Goal: Task Accomplishment & Management: Manage account settings

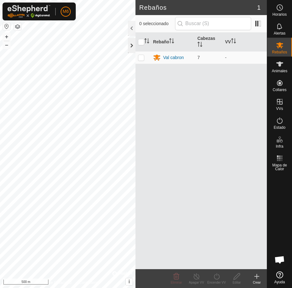
click at [134, 46] on div at bounding box center [132, 45] width 8 height 15
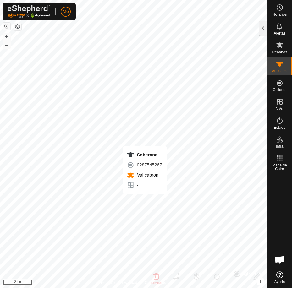
type input "Soberana"
type input "-"
type input "Soberana"
type input "Asturiana de los valles"
type input "-"
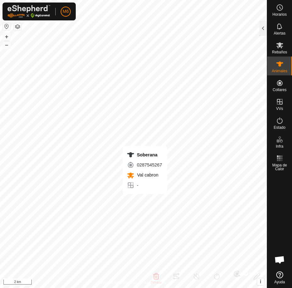
type input "0 kg"
type input "-"
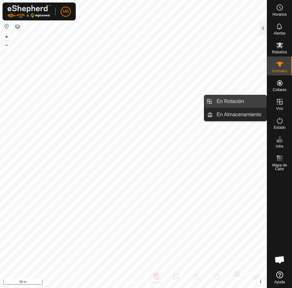
click at [254, 102] on link "En Rotación" at bounding box center [240, 101] width 54 height 13
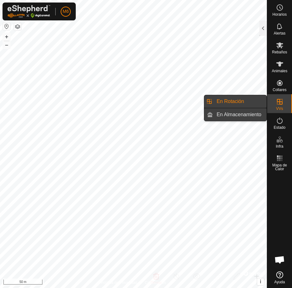
click at [255, 113] on link "En Almacenamiento" at bounding box center [240, 114] width 54 height 13
click at [244, 100] on link "En Rotación" at bounding box center [240, 101] width 54 height 13
click at [248, 115] on link "En Almacenamiento" at bounding box center [240, 114] width 54 height 13
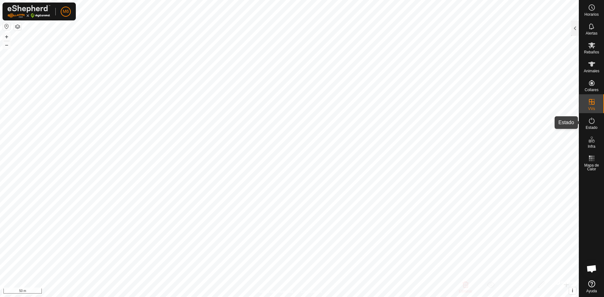
click at [292, 127] on span "Estado" at bounding box center [591, 128] width 12 height 4
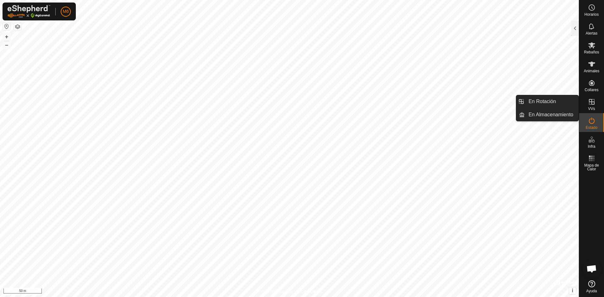
click at [292, 102] on icon at bounding box center [592, 102] width 8 height 8
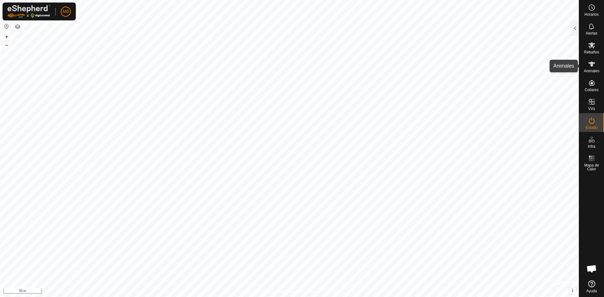
click at [292, 65] on icon at bounding box center [591, 64] width 7 height 5
click at [292, 51] on span "Rebaños" at bounding box center [590, 52] width 15 height 4
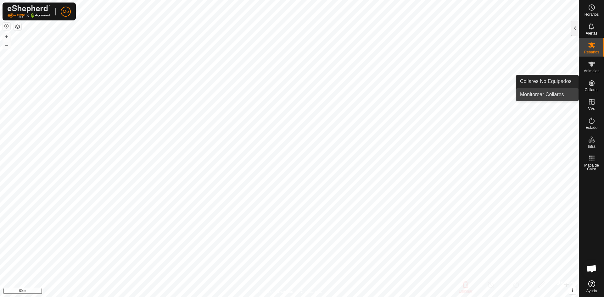
click at [292, 95] on link "Monitorear Collares" at bounding box center [547, 94] width 62 height 13
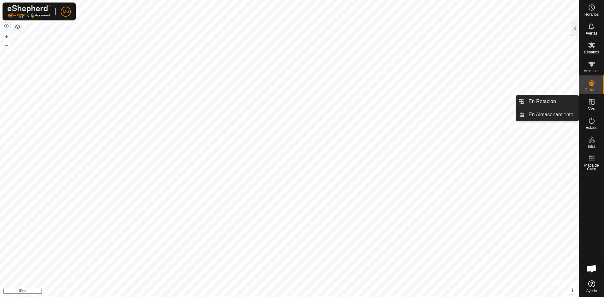
click at [292, 102] on icon at bounding box center [591, 102] width 6 height 6
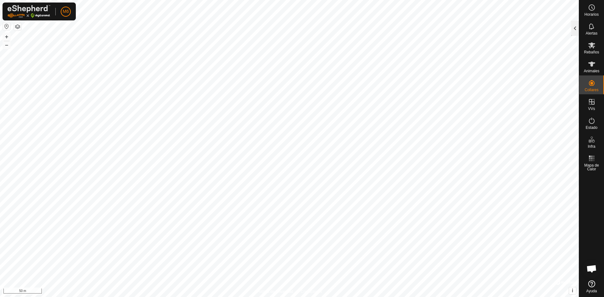
click at [292, 27] on div at bounding box center [575, 28] width 8 height 15
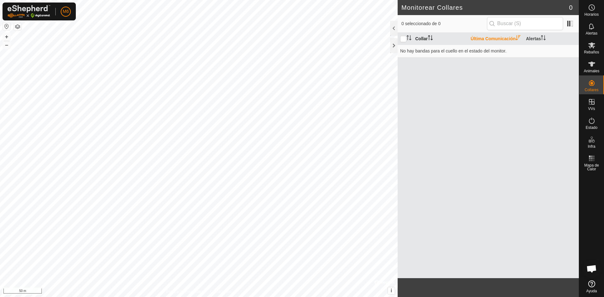
click at [292, 41] on th "Collar" at bounding box center [439, 39] width 55 height 12
click at [292, 45] on div at bounding box center [394, 45] width 8 height 15
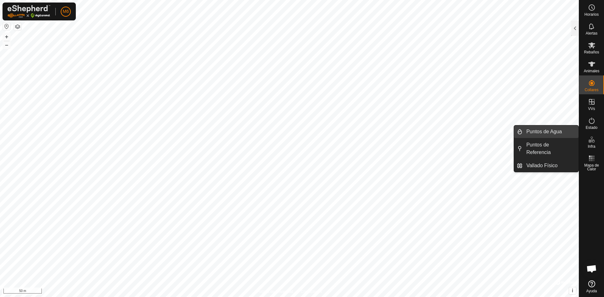
click at [292, 134] on link "Puntos de Agua" at bounding box center [550, 131] width 56 height 13
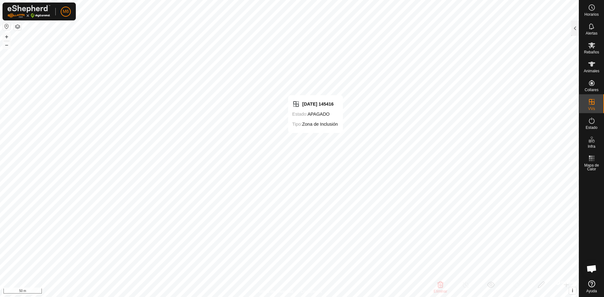
checkbox input "false"
checkbox input "true"
checkbox input "false"
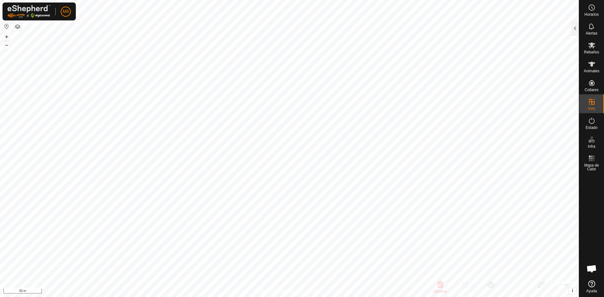
checkbox input "false"
checkbox input "true"
checkbox input "false"
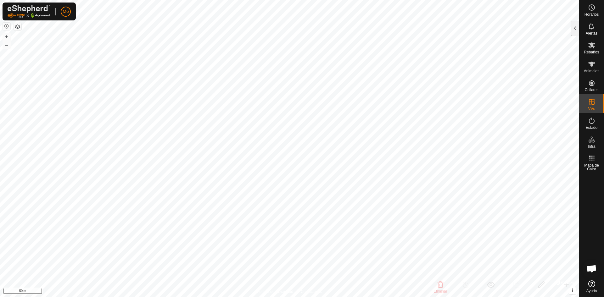
checkbox input "true"
checkbox input "false"
checkbox input "true"
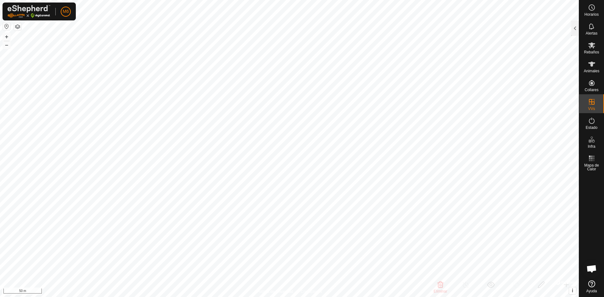
checkbox input "true"
checkbox input "false"
checkbox input "true"
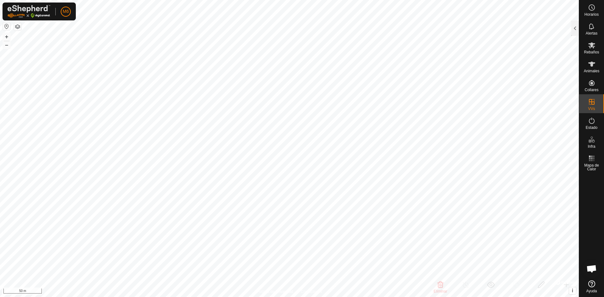
checkbox input "false"
checkbox input "true"
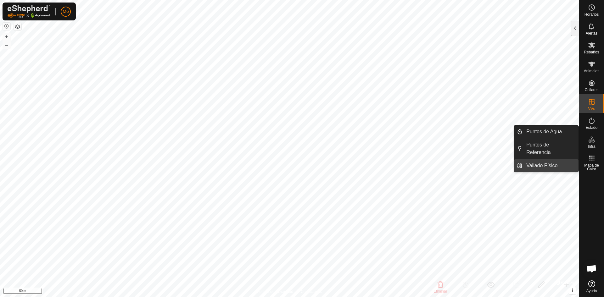
click at [292, 165] on link "Vallado Físico" at bounding box center [550, 165] width 56 height 13
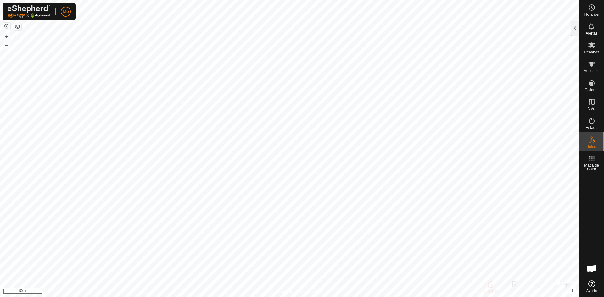
click at [18, 26] on button "button" at bounding box center [18, 27] width 8 height 8
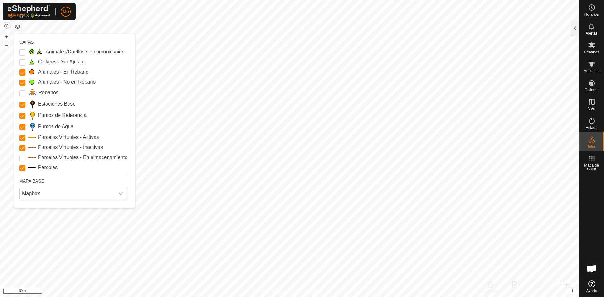
click at [58, 125] on label "Puntos de Agua" at bounding box center [56, 127] width 36 height 8
click at [25, 125] on Points "Puntos de Agua" at bounding box center [22, 127] width 6 height 6
click at [58, 125] on label "Puntos de Agua" at bounding box center [56, 127] width 36 height 8
click at [25, 125] on Points "Puntos de Agua" at bounding box center [22, 127] width 6 height 6
click at [21, 159] on Storage "Parcelas Virtuales - En almacenamiento" at bounding box center [22, 158] width 6 height 6
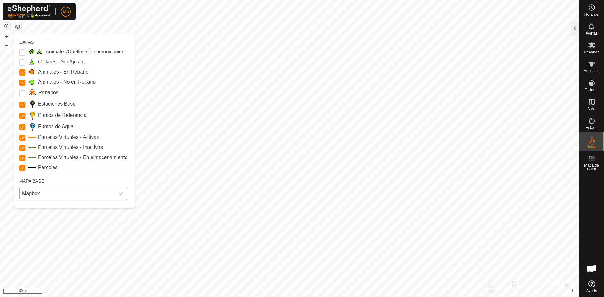
click at [119, 193] on icon "dropdown trigger" at bounding box center [120, 193] width 5 height 5
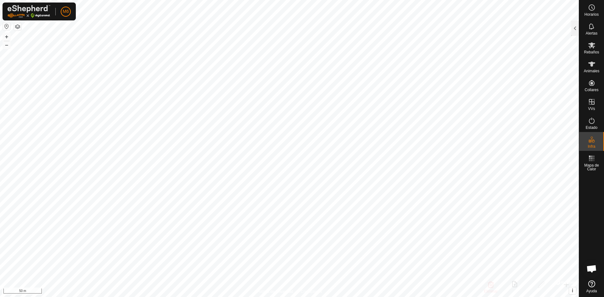
click at [5, 27] on button "button" at bounding box center [7, 27] width 8 height 8
click at [6, 28] on button "button" at bounding box center [7, 27] width 8 height 8
click at [7, 38] on button "+" at bounding box center [7, 37] width 8 height 8
click at [6, 47] on button "–" at bounding box center [7, 45] width 8 height 8
click at [292, 160] on icon at bounding box center [592, 159] width 8 height 8
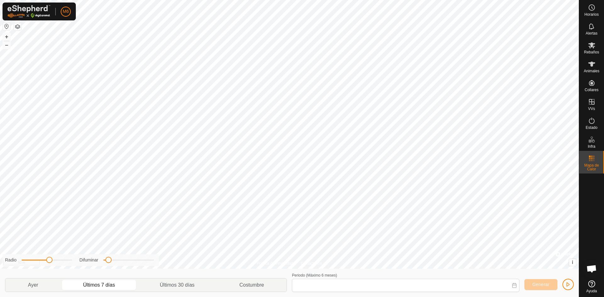
type input "09 Sep, 2025 - 15 Sep, 2025"
click at [292, 160] on icon at bounding box center [592, 159] width 8 height 8
click at [292, 160] on rect at bounding box center [593, 161] width 2 height 2
drag, startPoint x: 590, startPoint y: 160, endPoint x: 583, endPoint y: 161, distance: 7.6
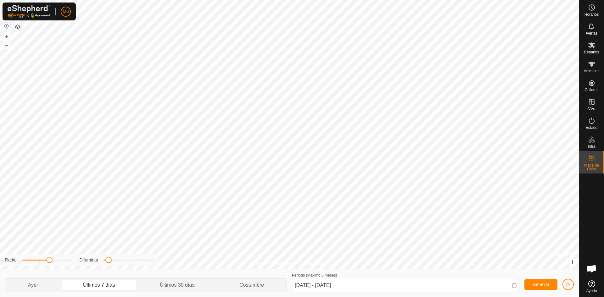
click at [292, 161] on icon at bounding box center [592, 159] width 8 height 8
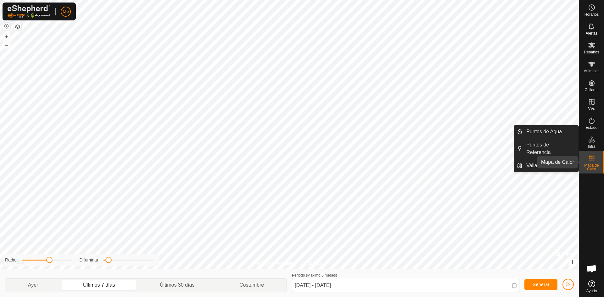
click at [292, 164] on span "Mapa de Calor" at bounding box center [591, 167] width 22 height 8
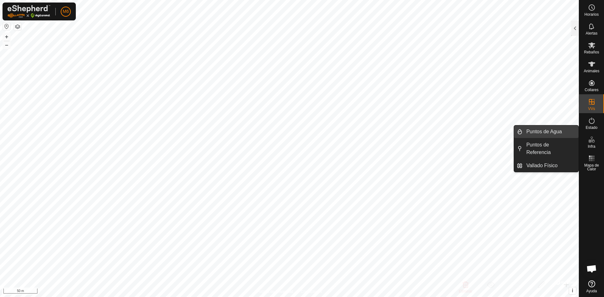
click at [292, 132] on link "Puntos de Agua" at bounding box center [550, 131] width 56 height 13
click at [292, 165] on link "Vallado Físico" at bounding box center [550, 165] width 56 height 13
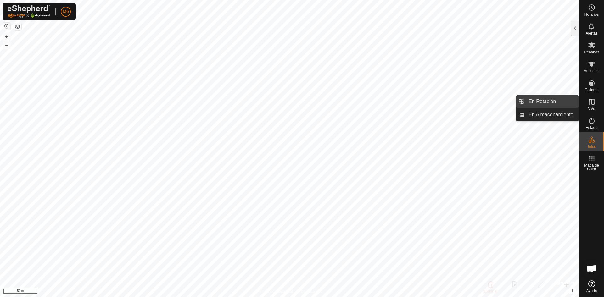
click at [292, 100] on link "En Rotación" at bounding box center [551, 101] width 54 height 13
click at [292, 115] on link "En Almacenamiento" at bounding box center [551, 114] width 54 height 13
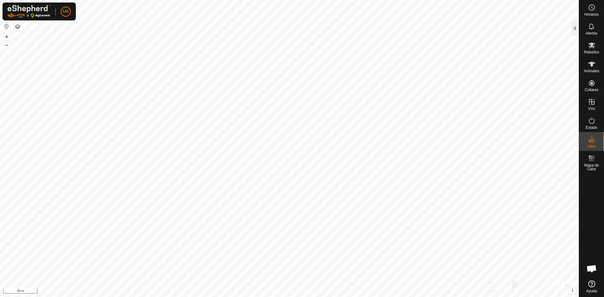
click at [292, 30] on div at bounding box center [575, 28] width 8 height 15
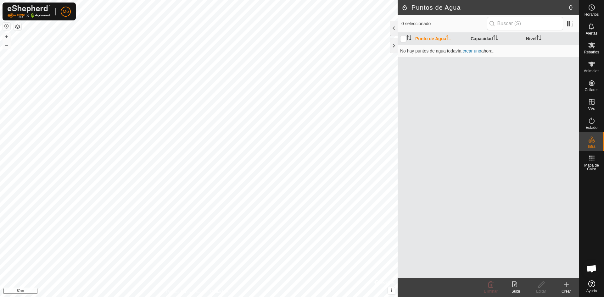
click at [292, 37] on th "Punto de Agua" at bounding box center [439, 39] width 55 height 12
click at [292, 51] on link "crear uno" at bounding box center [471, 50] width 19 height 5
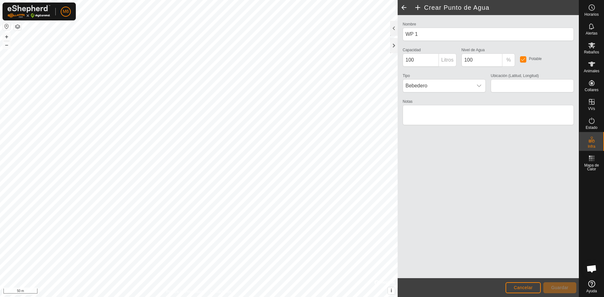
type input "43.062929, -5.660215"
click at [292, 288] on span "Guardar" at bounding box center [559, 287] width 17 height 5
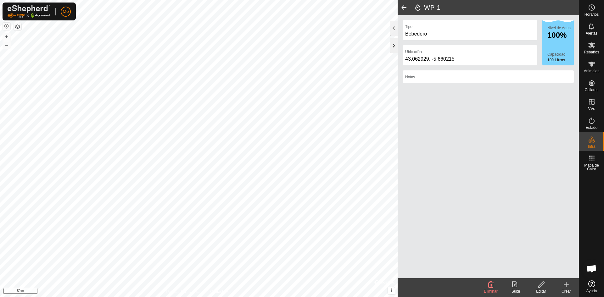
click at [292, 47] on div at bounding box center [394, 45] width 8 height 15
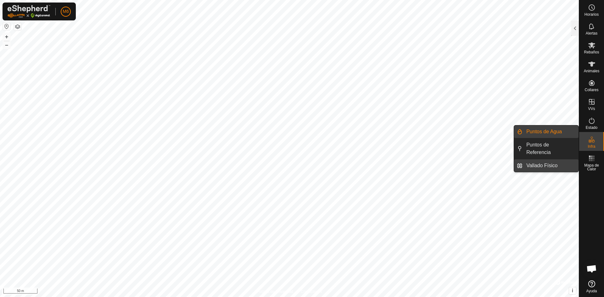
click at [292, 165] on link "Vallado Físico" at bounding box center [550, 165] width 56 height 13
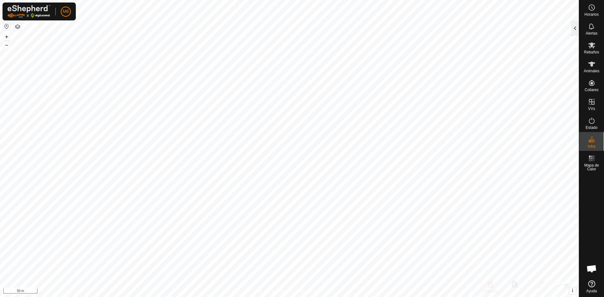
click at [292, 30] on div at bounding box center [575, 28] width 8 height 15
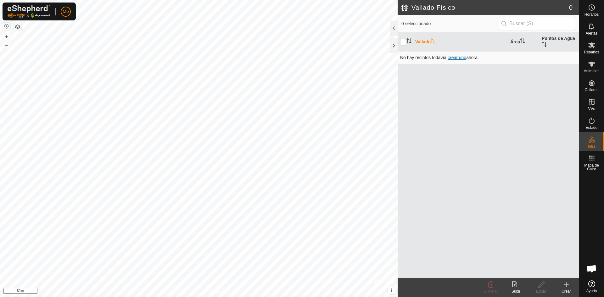
click at [292, 59] on span "crear uno" at bounding box center [456, 57] width 19 height 5
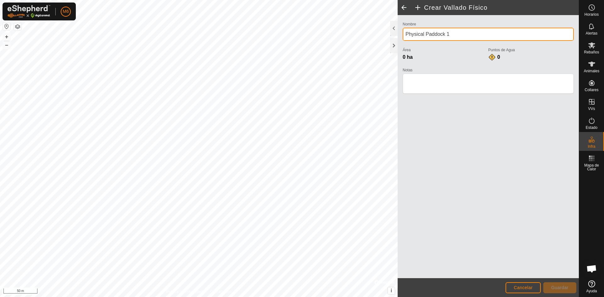
click at [292, 34] on input "Physical Paddock 1" at bounding box center [487, 34] width 171 height 13
type input "P"
type input "prau blanca"
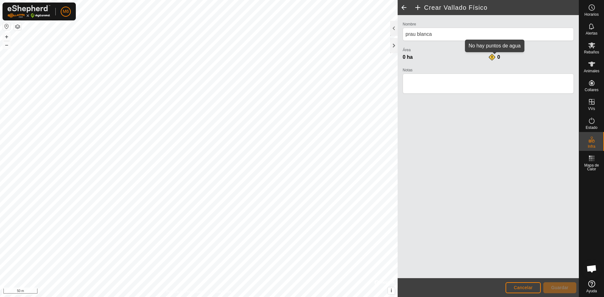
click at [292, 57] on span "0" at bounding box center [498, 56] width 3 height 5
click at [292, 50] on label "Puntos de Agua" at bounding box center [531, 50] width 86 height 6
click at [292, 49] on label "Área" at bounding box center [445, 50] width 86 height 6
click at [292, 58] on div "0 ha" at bounding box center [445, 57] width 86 height 8
click at [292, 287] on span "Cancelar" at bounding box center [522, 287] width 19 height 5
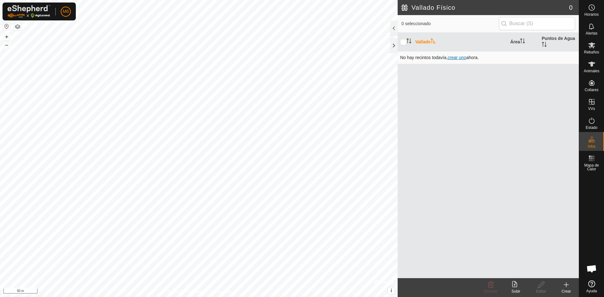
click at [292, 58] on span "crear uno" at bounding box center [456, 57] width 19 height 5
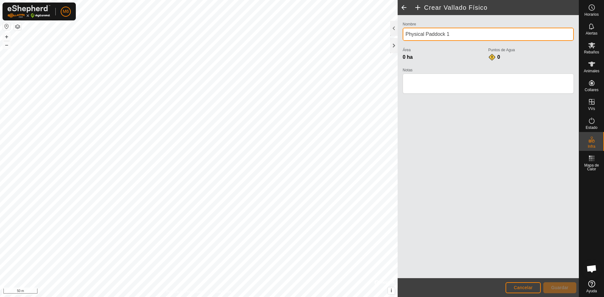
drag, startPoint x: 452, startPoint y: 34, endPoint x: 455, endPoint y: 31, distance: 4.0
click at [292, 31] on input "Physical Paddock 1" at bounding box center [487, 34] width 171 height 13
type input "P"
type input "prau blanca"
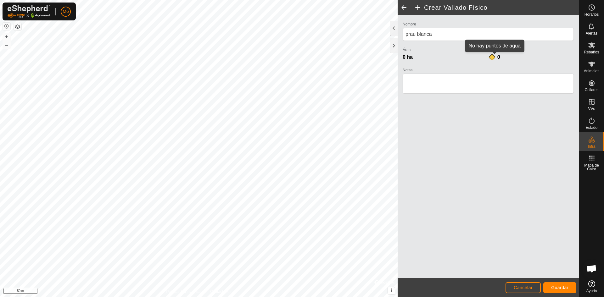
click at [292, 57] on div "0" at bounding box center [494, 57] width 13 height 8
click at [292, 288] on span "Guardar" at bounding box center [559, 287] width 17 height 5
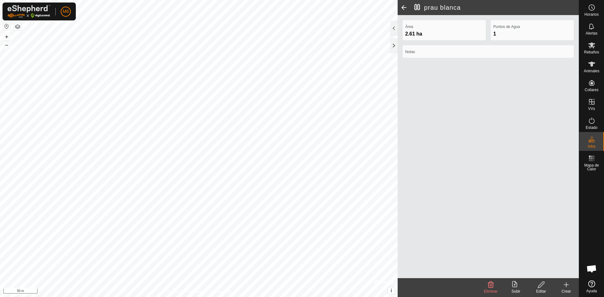
click at [292, 285] on icon at bounding box center [516, 285] width 8 height 8
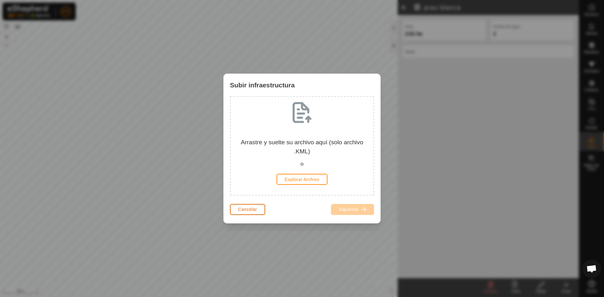
click at [258, 207] on button "Cancelar" at bounding box center [247, 209] width 35 height 11
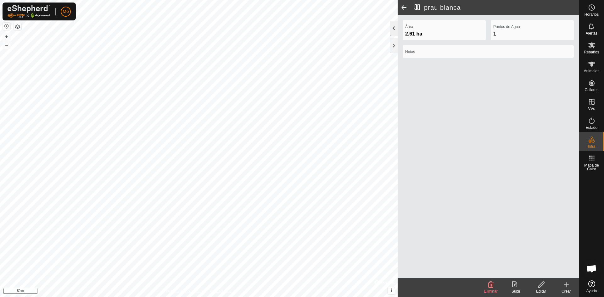
click at [292, 30] on div at bounding box center [394, 28] width 8 height 15
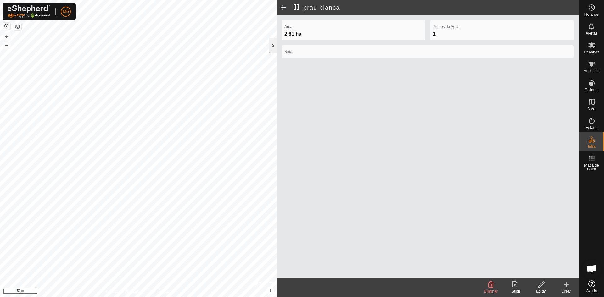
click at [271, 48] on div at bounding box center [273, 45] width 8 height 15
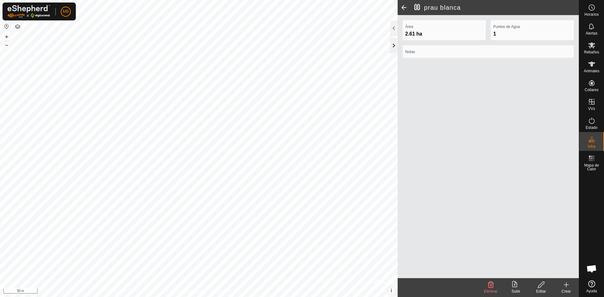
click at [292, 47] on div at bounding box center [394, 45] width 8 height 15
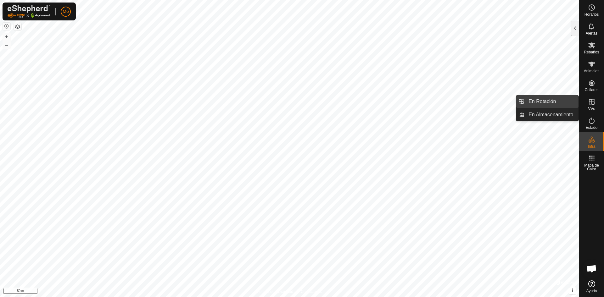
click at [292, 102] on link "En Rotación" at bounding box center [551, 101] width 54 height 13
click at [292, 113] on link "En Almacenamiento" at bounding box center [551, 114] width 54 height 13
click at [292, 100] on link "En Rotación" at bounding box center [551, 101] width 54 height 13
click at [292, 113] on link "En Almacenamiento" at bounding box center [551, 114] width 54 height 13
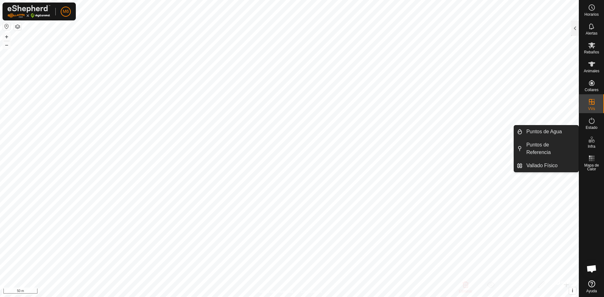
click at [292, 139] on icon at bounding box center [592, 140] width 8 height 8
click at [292, 163] on link "Vallado Físico" at bounding box center [550, 165] width 56 height 13
click at [292, 164] on link "Vallado Físico" at bounding box center [550, 165] width 56 height 13
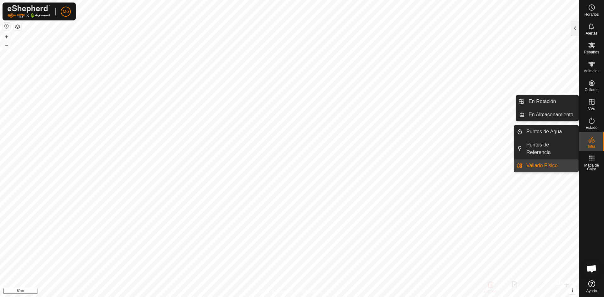
click at [292, 106] on es-virtualpaddocks-svg-icon at bounding box center [591, 102] width 11 height 10
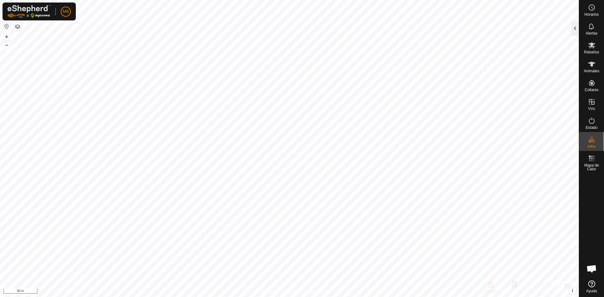
click at [292, 28] on div at bounding box center [575, 28] width 8 height 15
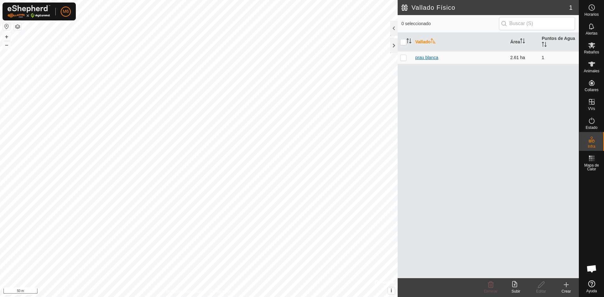
click at [292, 58] on link "prau blanca" at bounding box center [426, 57] width 23 height 5
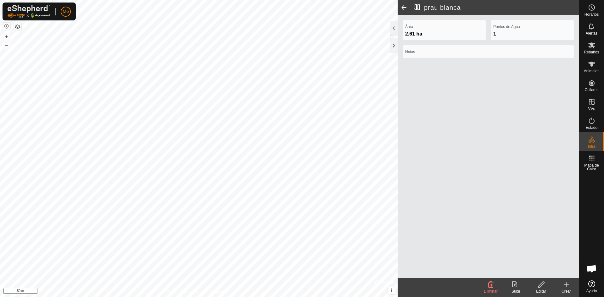
click at [20, 26] on button "button" at bounding box center [18, 27] width 8 height 8
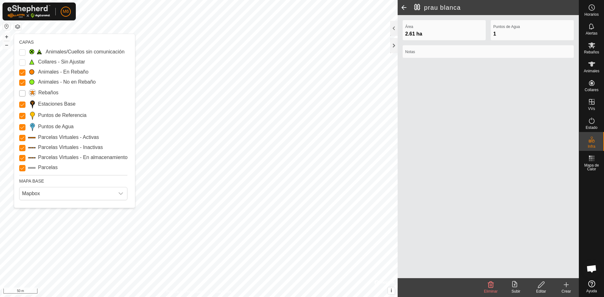
click at [24, 93] on input "Rebaños" at bounding box center [22, 93] width 6 height 6
click at [21, 63] on Unfitted "Collares - Sin Ajustar" at bounding box center [22, 62] width 6 height 6
click at [22, 52] on Issue "Animales/Cuellos sin comunicación" at bounding box center [22, 52] width 6 height 6
click at [22, 53] on Issue "Animales/Cuellos sin comunicación" at bounding box center [22, 52] width 6 height 6
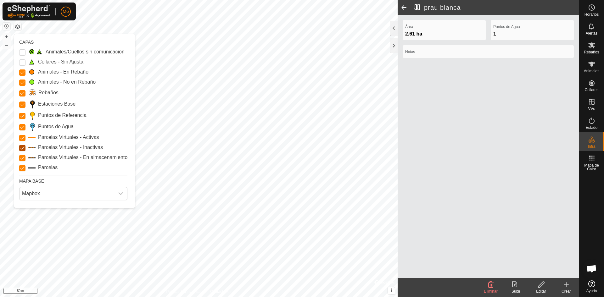
click at [24, 149] on Inactive "Parcelas Virtuales - Inactivas" at bounding box center [22, 148] width 6 height 6
click at [22, 158] on Storage "Parcelas Virtuales - En almacenamiento" at bounding box center [22, 158] width 6 height 6
click at [22, 147] on Inactive "Parcelas Virtuales - Inactivas" at bounding box center [22, 148] width 6 height 6
click at [23, 138] on Active "Parcelas Virtuales - Activas" at bounding box center [22, 138] width 6 height 6
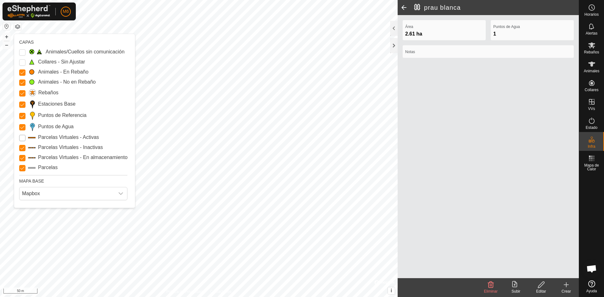
click at [23, 138] on Active "Parcelas Virtuales - Activas" at bounding box center [22, 138] width 6 height 6
click at [23, 148] on Inactive "Parcelas Virtuales - Inactivas" at bounding box center [22, 148] width 6 height 6
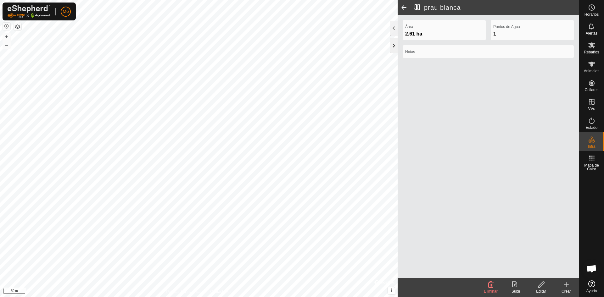
click at [292, 46] on div at bounding box center [394, 45] width 8 height 15
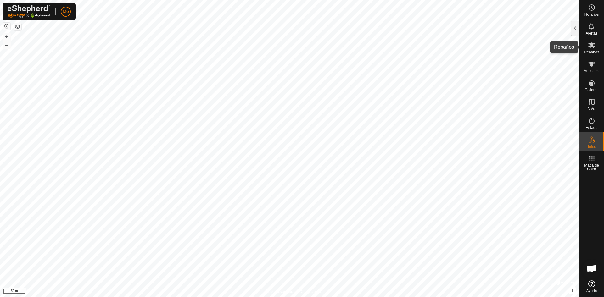
click at [292, 47] on icon at bounding box center [591, 45] width 7 height 6
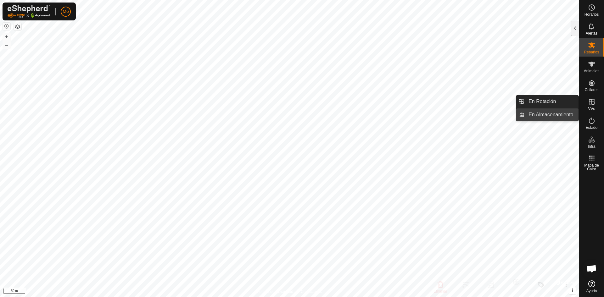
click at [292, 113] on link "En Almacenamiento" at bounding box center [551, 114] width 54 height 13
click at [292, 101] on link "En Rotación" at bounding box center [551, 101] width 54 height 13
click at [292, 112] on span "En Almacenamiento" at bounding box center [550, 115] width 45 height 8
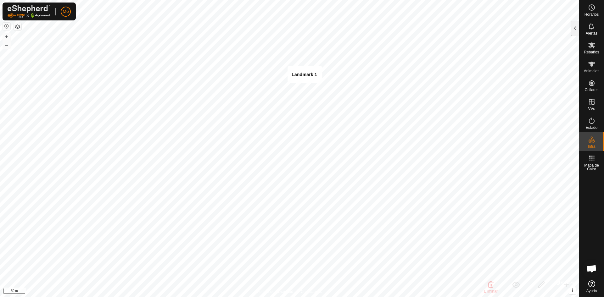
checkbox input "false"
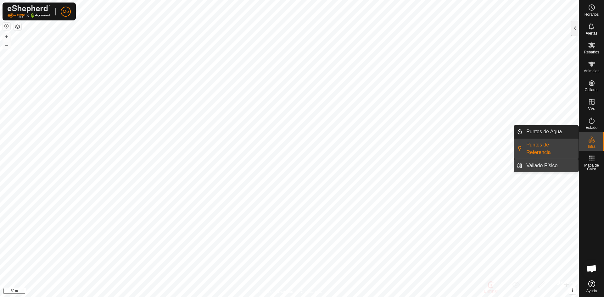
click at [292, 165] on link "Vallado Físico" at bounding box center [550, 165] width 56 height 13
click at [292, 141] on div "Infra" at bounding box center [591, 141] width 25 height 19
click at [292, 167] on link "Vallado Físico" at bounding box center [550, 165] width 56 height 13
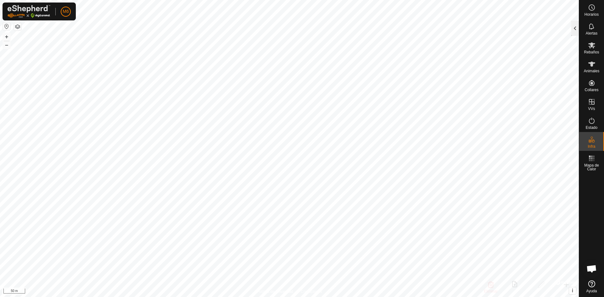
click at [292, 27] on div at bounding box center [575, 28] width 8 height 15
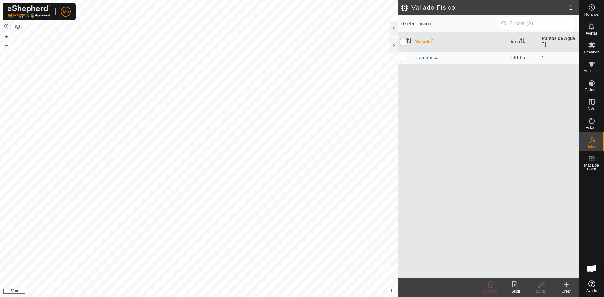
click at [292, 42] on input "checkbox" at bounding box center [403, 42] width 6 height 6
checkbox input "true"
click at [292, 44] on div at bounding box center [394, 45] width 8 height 15
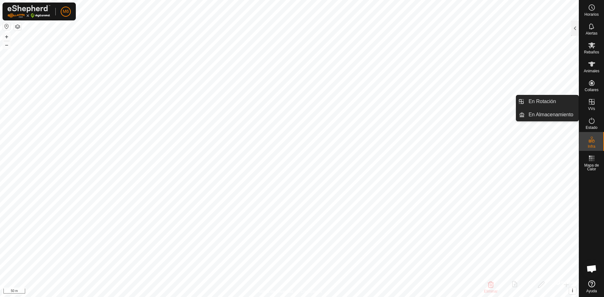
click at [292, 103] on icon at bounding box center [592, 102] width 8 height 8
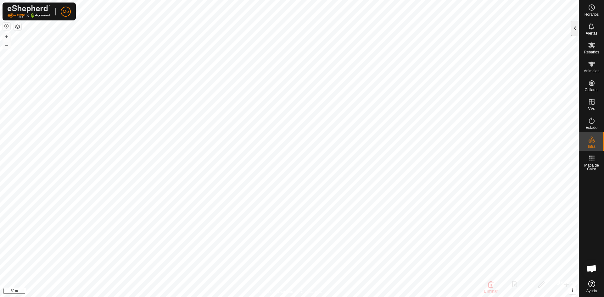
click at [292, 27] on div at bounding box center [575, 28] width 8 height 15
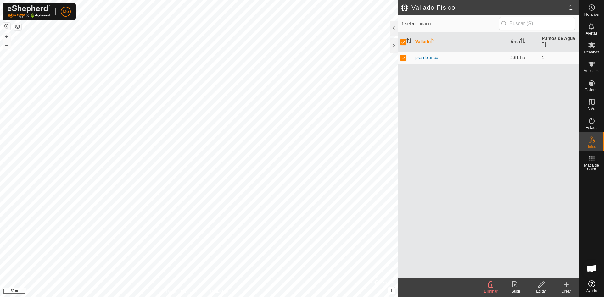
click at [292, 41] on th "Vallado" at bounding box center [459, 42] width 95 height 19
click at [292, 42] on th "Vallado" at bounding box center [459, 42] width 95 height 19
click at [292, 41] on th "Vallado" at bounding box center [459, 42] width 95 height 19
click at [292, 41] on icon "Activar para ordenar" at bounding box center [408, 40] width 5 height 5
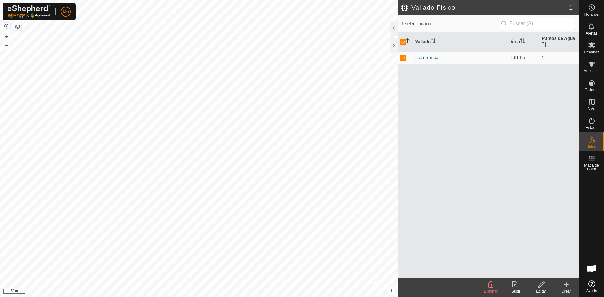
click at [292, 41] on icon "Activar para ordenar" at bounding box center [408, 40] width 5 height 5
click at [292, 41] on icon "Activar para ordenar" at bounding box center [432, 40] width 5 height 5
click at [292, 25] on span "1 seleccionado" at bounding box center [449, 23] width 97 height 7
click at [292, 41] on th "Área" at bounding box center [522, 42] width 31 height 19
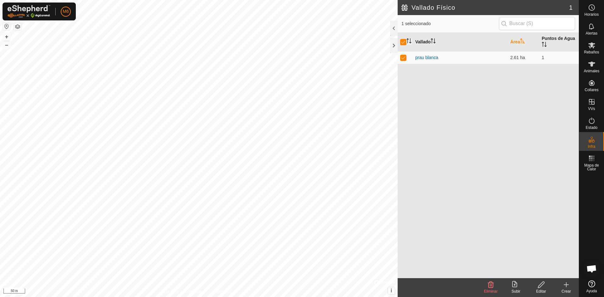
click at [292, 44] on icon "Activar para ordenar" at bounding box center [545, 44] width 1 height 5
click at [292, 42] on icon "Activar para ordenar" at bounding box center [432, 40] width 5 height 5
click at [292, 288] on icon at bounding box center [566, 285] width 8 height 8
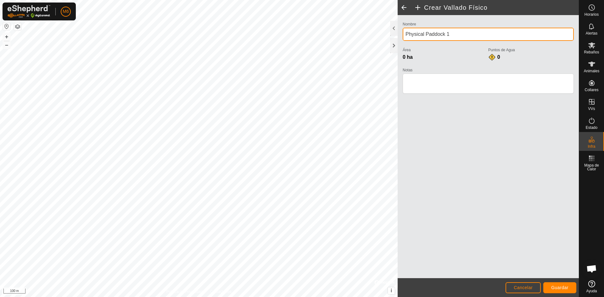
click at [292, 34] on input "Physical Paddock 1" at bounding box center [487, 34] width 171 height 13
type input "P"
type input "gamonosa"
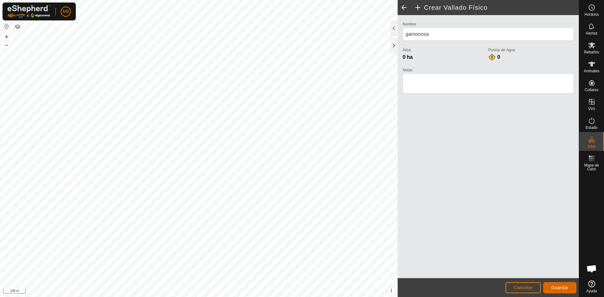
click at [292, 287] on span "Guardar" at bounding box center [559, 287] width 17 height 5
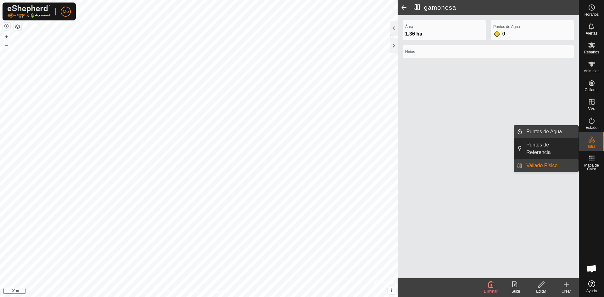
click at [292, 133] on link "Puntos de Agua" at bounding box center [550, 131] width 56 height 13
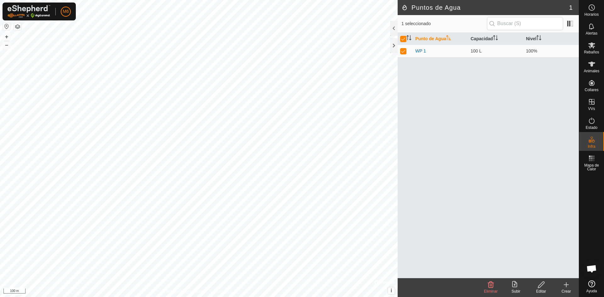
click at [292, 287] on icon at bounding box center [491, 285] width 8 height 8
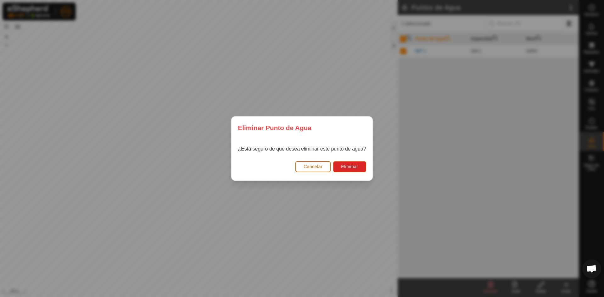
click at [292, 168] on span "Cancelar" at bounding box center [312, 166] width 19 height 5
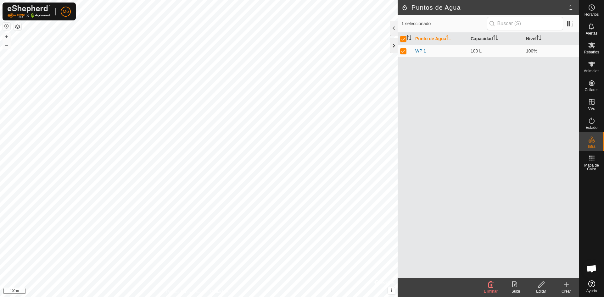
click at [292, 44] on div at bounding box center [394, 45] width 8 height 15
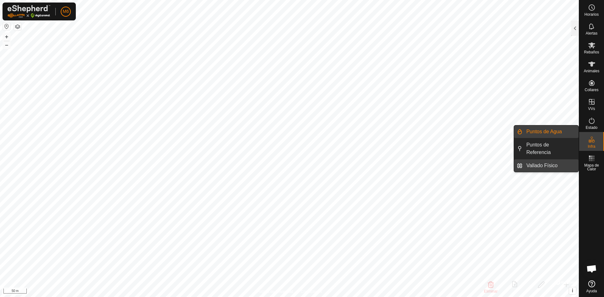
click at [292, 164] on link "Vallado Físico" at bounding box center [550, 165] width 56 height 13
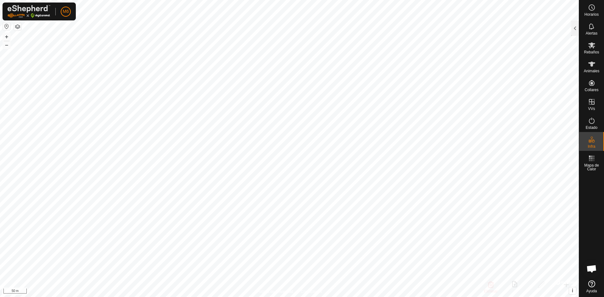
click at [292, 28] on div at bounding box center [575, 28] width 8 height 15
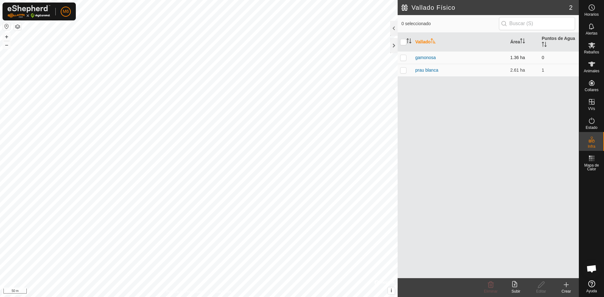
click at [292, 59] on td "gamonosa" at bounding box center [459, 57] width 95 height 13
click at [292, 58] on p-checkbox at bounding box center [403, 57] width 6 height 5
click at [292, 285] on icon at bounding box center [491, 285] width 6 height 6
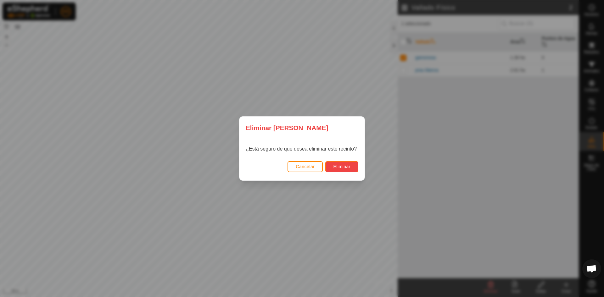
click at [292, 164] on span "Eliminar" at bounding box center [341, 166] width 17 height 5
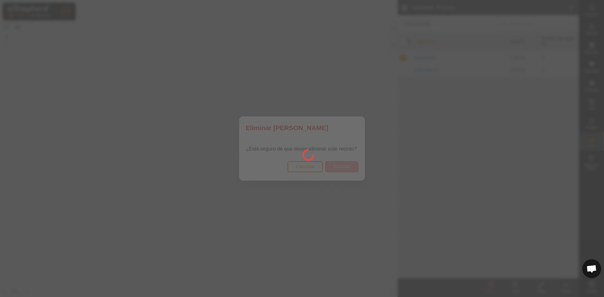
checkbox input "false"
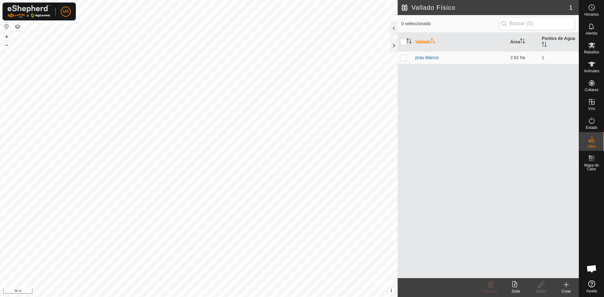
click at [292, 286] on icon at bounding box center [566, 285] width 8 height 8
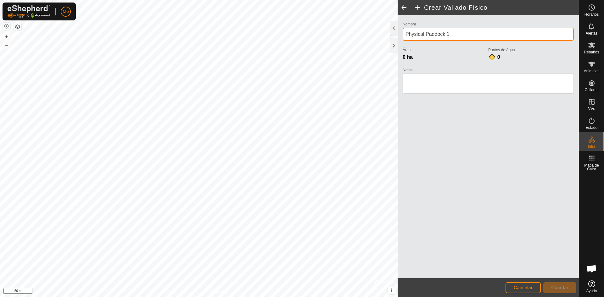
click at [292, 35] on input "Physical Paddock 1" at bounding box center [487, 34] width 171 height 13
type input "P"
type input "gamonosa"
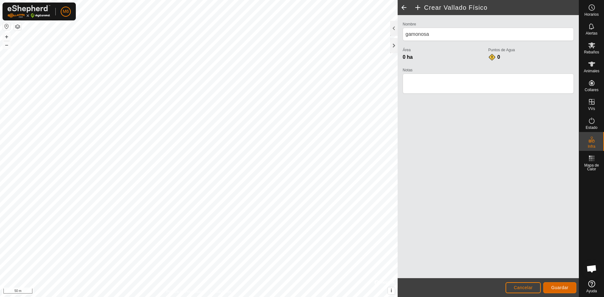
click at [292, 288] on span "Guardar" at bounding box center [559, 287] width 17 height 5
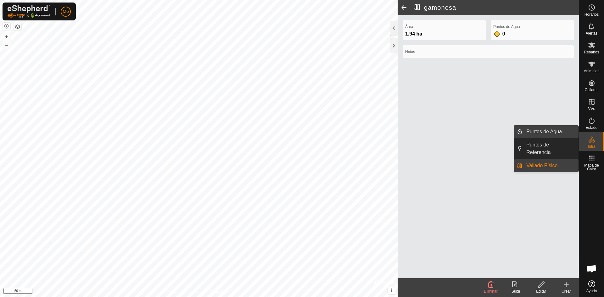
click at [292, 130] on link "Puntos de Agua" at bounding box center [550, 131] width 56 height 13
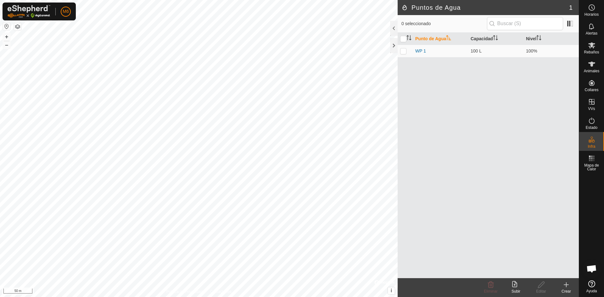
click at [292, 284] on icon at bounding box center [566, 285] width 8 height 8
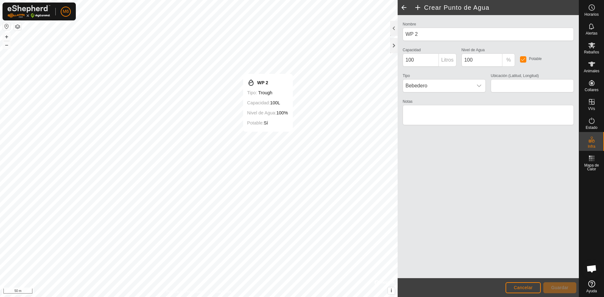
type input "43.065317, -5.661121"
click at [292, 287] on span "Guardar" at bounding box center [559, 287] width 17 height 5
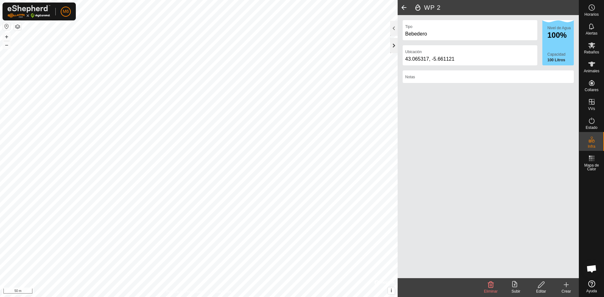
click at [292, 47] on div at bounding box center [394, 45] width 8 height 15
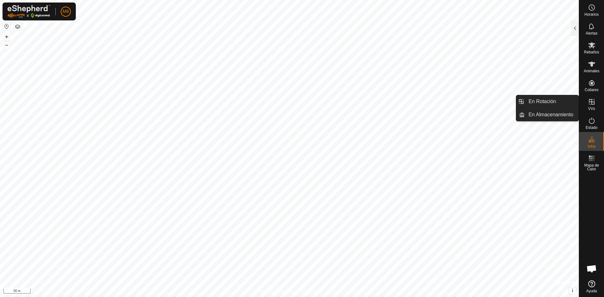
drag, startPoint x: 594, startPoint y: 105, endPoint x: 592, endPoint y: 102, distance: 3.4
click at [292, 104] on icon at bounding box center [592, 102] width 8 height 8
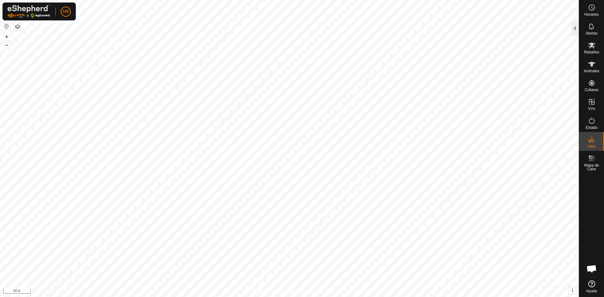
click at [292, 26] on div at bounding box center [575, 28] width 8 height 15
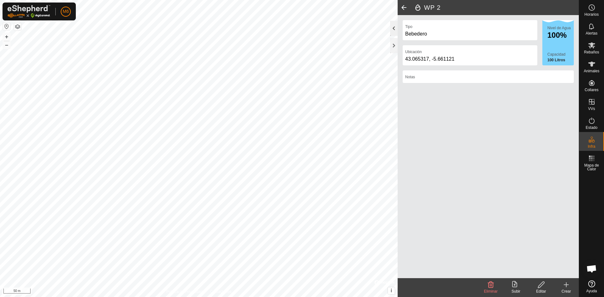
click at [292, 27] on div at bounding box center [394, 28] width 8 height 15
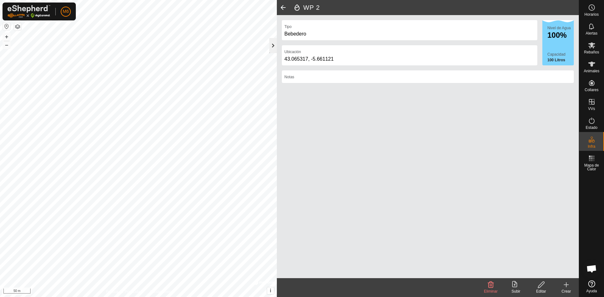
click at [271, 46] on div at bounding box center [273, 45] width 8 height 15
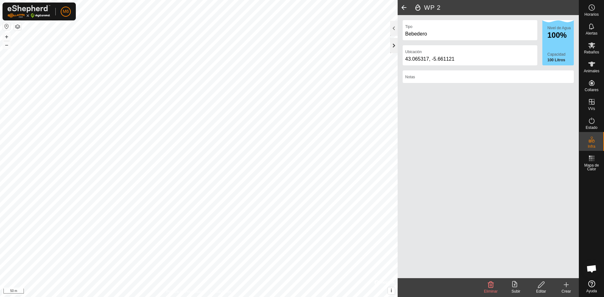
click at [292, 44] on div at bounding box center [394, 45] width 8 height 15
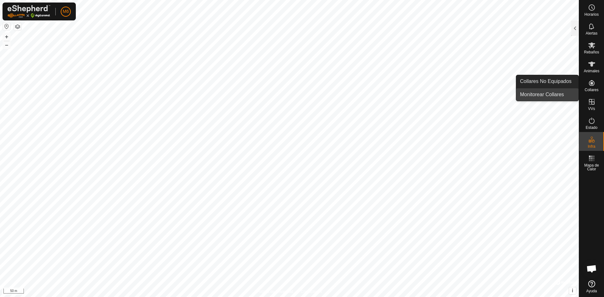
click at [292, 93] on link "Monitorear Collares" at bounding box center [547, 94] width 62 height 13
click at [292, 82] on icon at bounding box center [591, 83] width 6 height 6
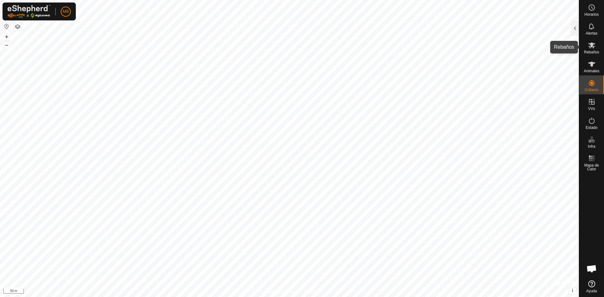
click at [292, 47] on icon at bounding box center [591, 45] width 7 height 6
click at [292, 30] on div at bounding box center [575, 28] width 8 height 15
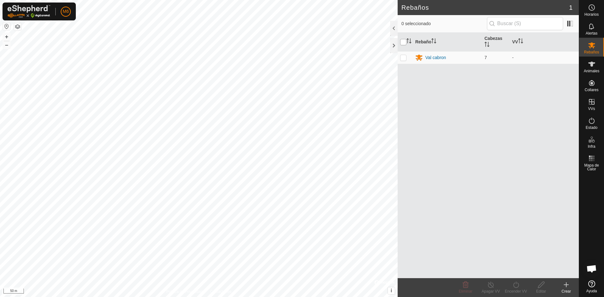
click at [292, 40] on input "checkbox" at bounding box center [403, 42] width 6 height 6
checkbox input "true"
click at [292, 46] on div at bounding box center [394, 45] width 8 height 15
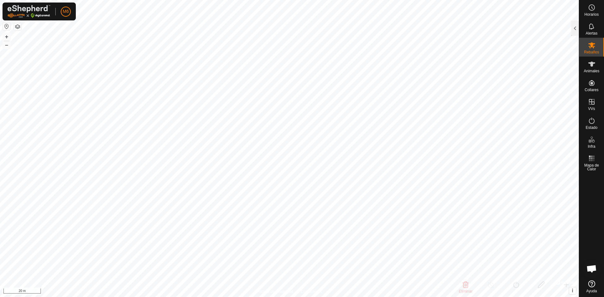
click at [292, 233] on div "Horarios Alertas Rebaños Animales Collares VVs Estado Infra Mapa de Calor Ayuda…" at bounding box center [302, 148] width 604 height 297
click at [292, 6] on icon at bounding box center [592, 8] width 8 height 8
click at [292, 31] on div at bounding box center [575, 28] width 8 height 15
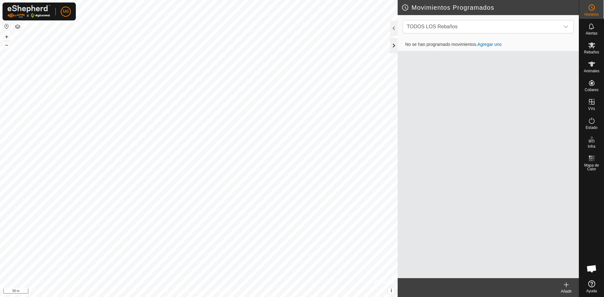
click at [292, 46] on div at bounding box center [394, 45] width 8 height 15
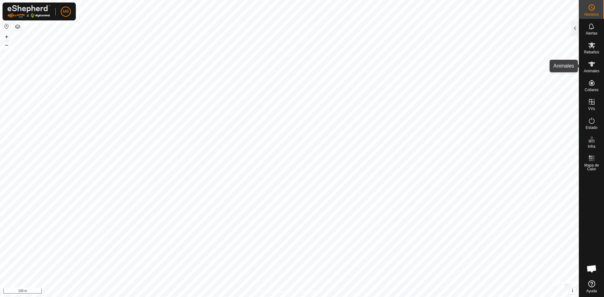
click at [292, 65] on es-animals-svg-icon at bounding box center [591, 64] width 11 height 10
click at [292, 28] on div at bounding box center [575, 28] width 8 height 15
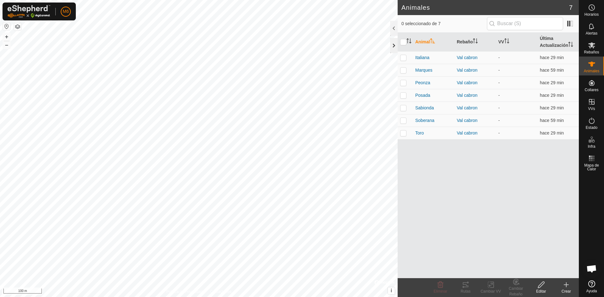
click at [292, 43] on div at bounding box center [394, 45] width 8 height 15
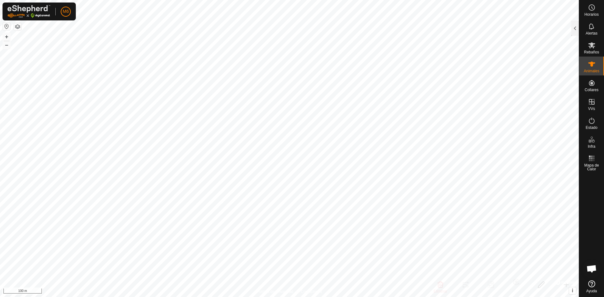
click at [18, 26] on button "button" at bounding box center [18, 27] width 8 height 8
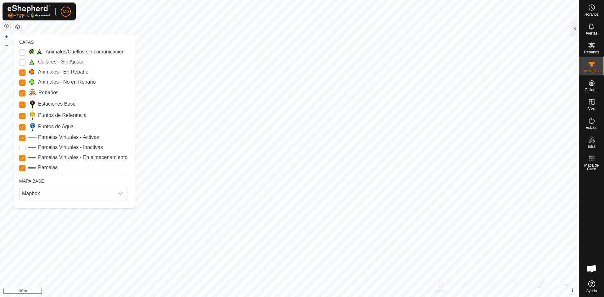
click at [18, 26] on button "button" at bounding box center [18, 27] width 8 height 8
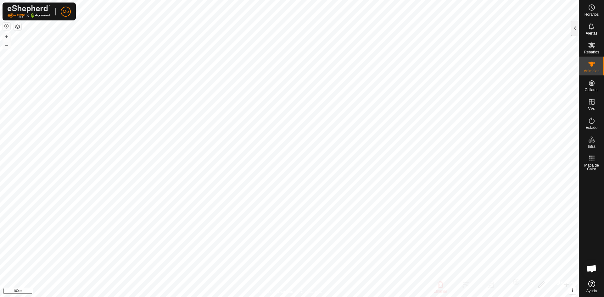
click at [7, 27] on button "button" at bounding box center [7, 27] width 8 height 8
click at [292, 183] on div "Horarios Alertas Rebaños Animales Collares VVs Estado Infra Mapa de Calor Ayuda…" at bounding box center [302, 148] width 604 height 297
click at [5, 26] on button "button" at bounding box center [7, 27] width 8 height 8
type input "43.062810, -5.656191"
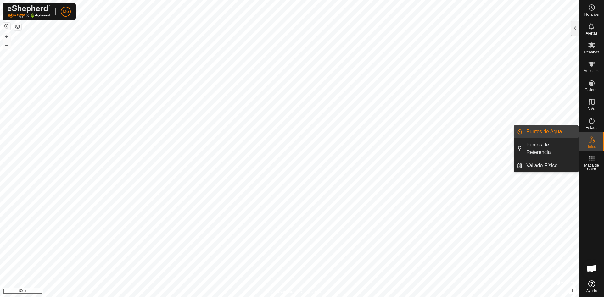
click at [292, 135] on link "Puntos de Agua" at bounding box center [550, 131] width 56 height 13
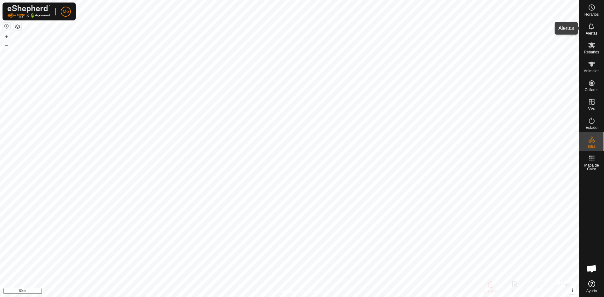
click at [292, 28] on icon at bounding box center [592, 27] width 8 height 8
click at [292, 29] on div at bounding box center [575, 28] width 8 height 15
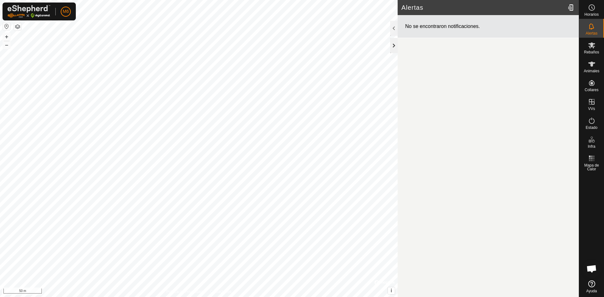
click at [292, 45] on div at bounding box center [394, 45] width 8 height 15
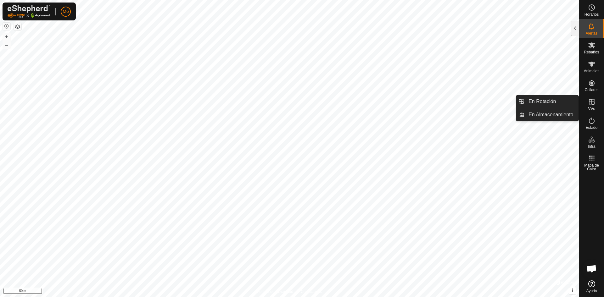
click at [292, 102] on icon at bounding box center [591, 102] width 6 height 6
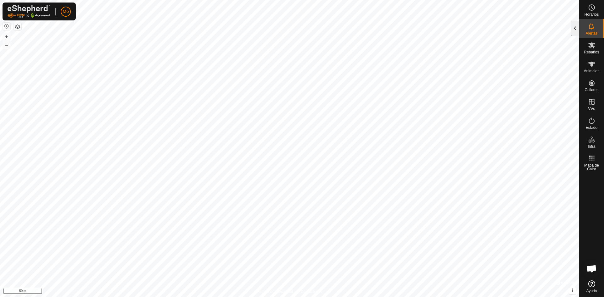
click at [292, 29] on div at bounding box center [575, 28] width 8 height 15
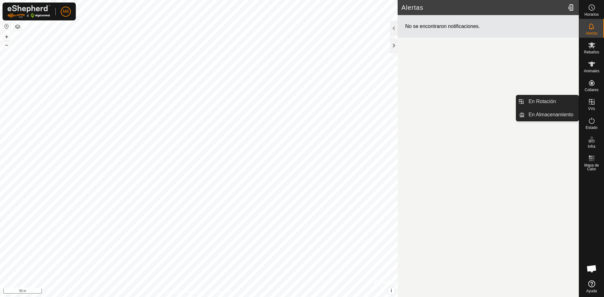
click at [292, 101] on icon at bounding box center [592, 102] width 8 height 8
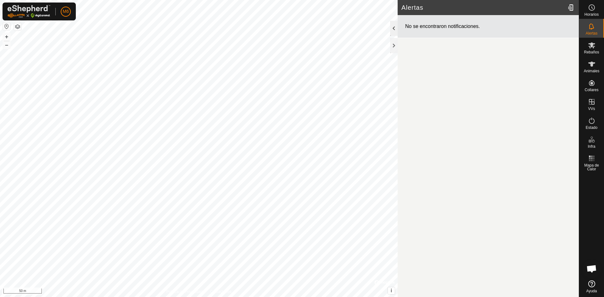
click at [292, 26] on div at bounding box center [394, 28] width 8 height 15
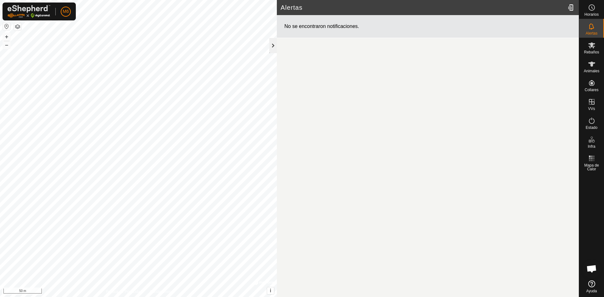
click at [274, 46] on div at bounding box center [273, 45] width 8 height 15
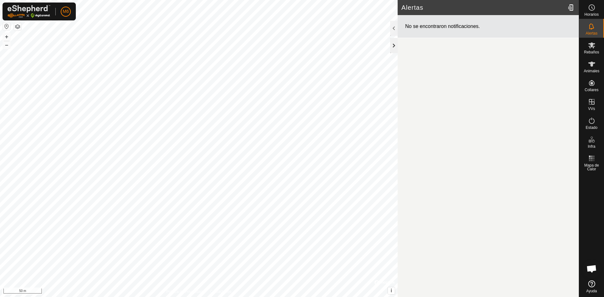
click at [292, 46] on div at bounding box center [394, 45] width 8 height 15
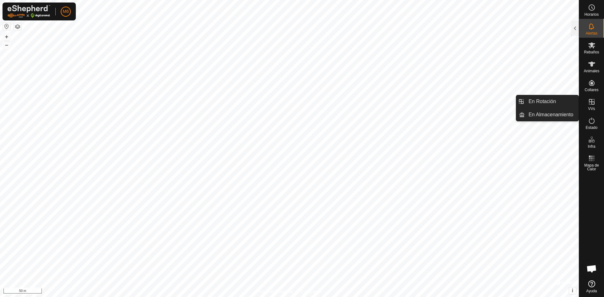
click at [292, 103] on icon at bounding box center [592, 102] width 8 height 8
click at [292, 104] on li "En Rotación" at bounding box center [547, 101] width 62 height 13
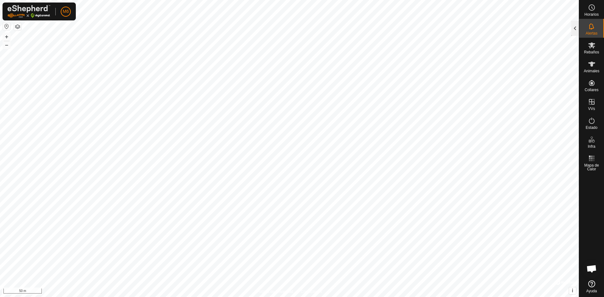
click at [292, 29] on div at bounding box center [575, 28] width 8 height 15
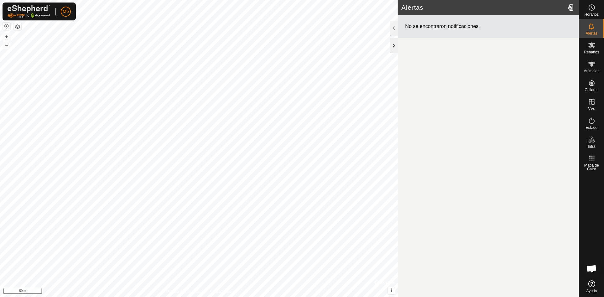
click at [292, 46] on div at bounding box center [394, 45] width 8 height 15
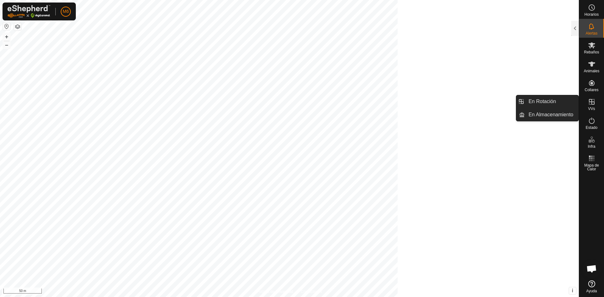
click at [292, 101] on icon at bounding box center [591, 102] width 6 height 6
click at [292, 114] on link "En Almacenamiento" at bounding box center [551, 114] width 54 height 13
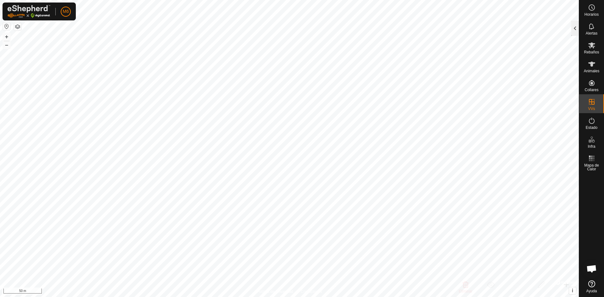
click at [292, 29] on div at bounding box center [575, 28] width 8 height 15
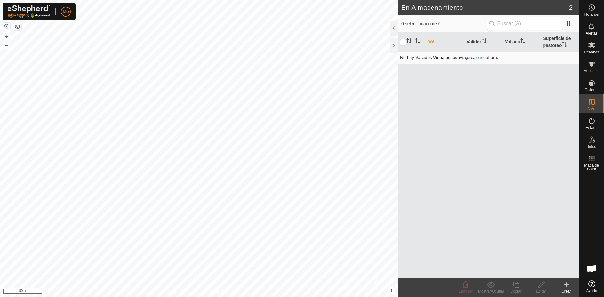
click at [292, 57] on link "crear uno" at bounding box center [476, 57] width 19 height 5
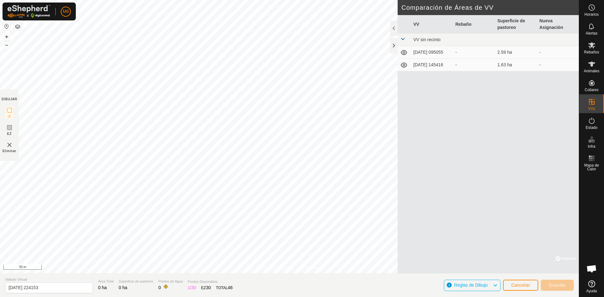
click at [292, 53] on td "2025-08-29 095055" at bounding box center [432, 52] width 42 height 13
click at [292, 52] on icon at bounding box center [404, 53] width 8 height 8
click at [292, 53] on icon at bounding box center [404, 53] width 8 height 8
click at [292, 286] on span "Reglas de Dibujo" at bounding box center [471, 285] width 34 height 5
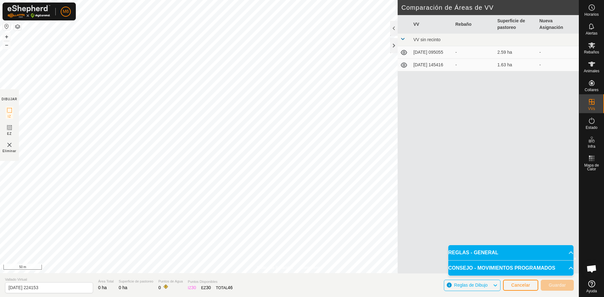
click at [292, 270] on p-accordion-header "CONSEJO - MOVIMIENTOS PROGRAMADOS" at bounding box center [510, 268] width 125 height 15
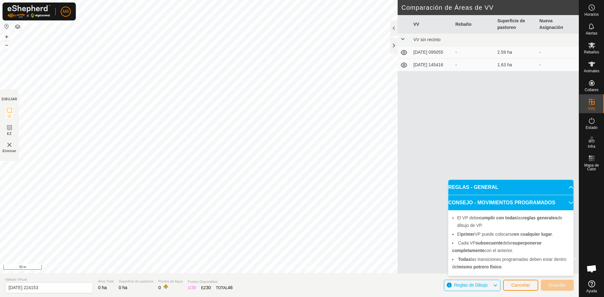
click at [292, 287] on span "Reglas de Dibujo" at bounding box center [471, 285] width 34 height 5
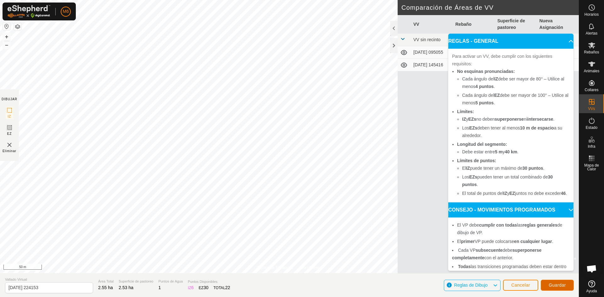
click at [292, 285] on span "Guardar" at bounding box center [556, 285] width 17 height 5
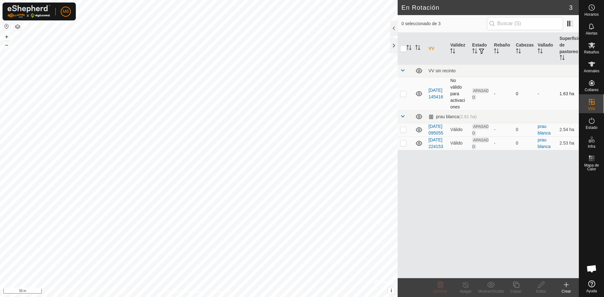
click at [292, 93] on p-checkbox at bounding box center [403, 93] width 6 height 5
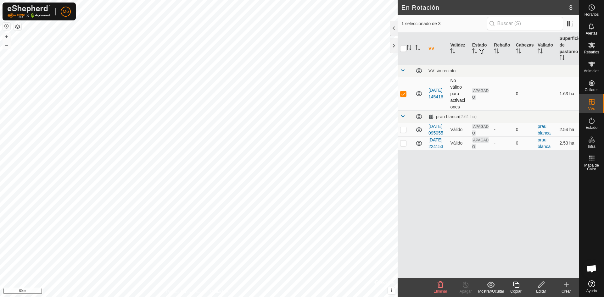
click at [292, 93] on p-checkbox at bounding box center [403, 93] width 6 height 5
checkbox input "false"
click at [292, 115] on div "prau blanca (2.61 ha)" at bounding box center [452, 116] width 48 height 5
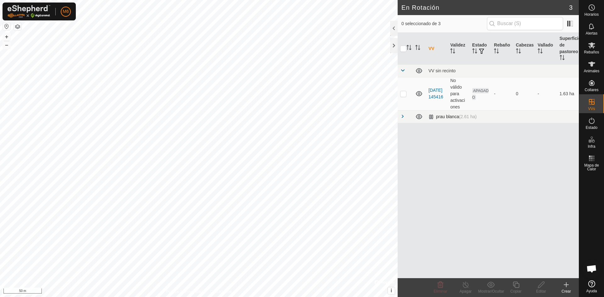
click at [292, 115] on div "prau blanca (2.61 ha)" at bounding box center [452, 116] width 48 height 5
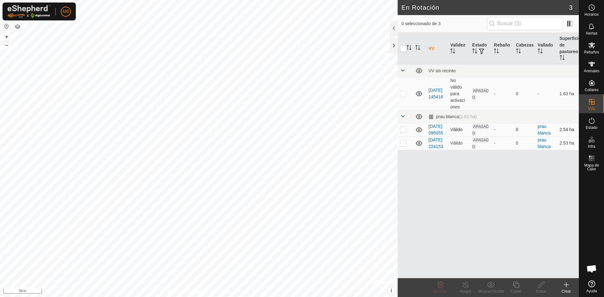
click at [292, 131] on span "APAGADO" at bounding box center [480, 130] width 16 height 12
click at [292, 132] on p-checkbox at bounding box center [403, 129] width 6 height 5
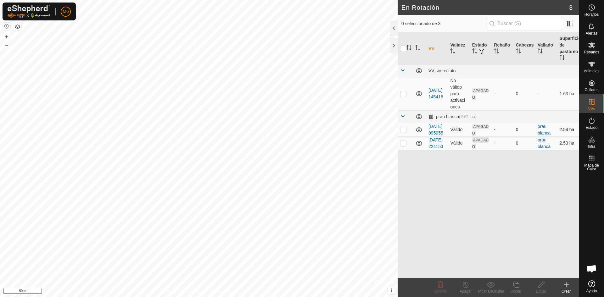
click at [292, 132] on p-checkbox at bounding box center [403, 129] width 6 height 5
click at [292, 31] on div at bounding box center [394, 28] width 8 height 15
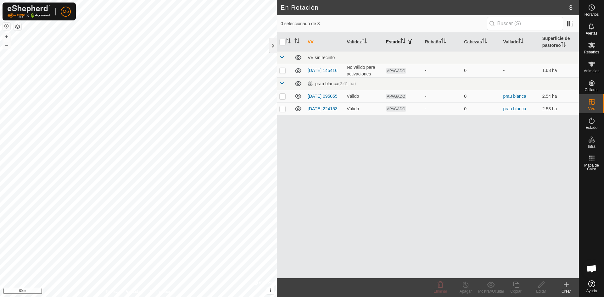
click at [292, 42] on icon "Activar para ordenar" at bounding box center [402, 40] width 5 height 5
click at [292, 98] on span "APAGADO" at bounding box center [396, 96] width 20 height 5
click at [271, 47] on div at bounding box center [273, 45] width 8 height 15
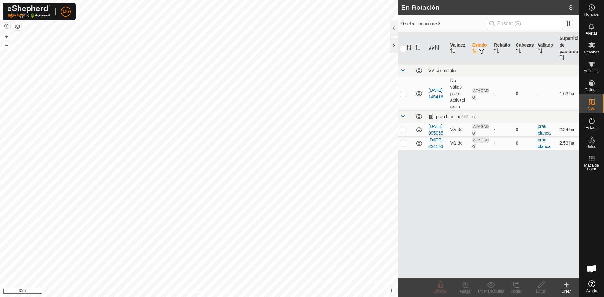
click at [292, 44] on div at bounding box center [394, 45] width 8 height 15
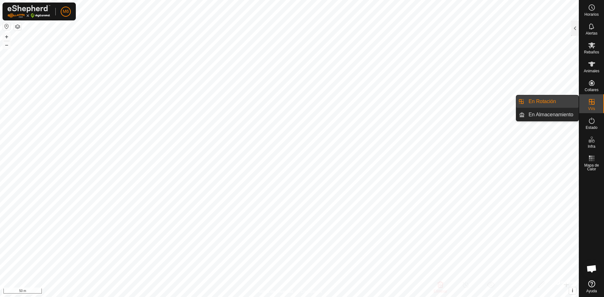
click at [292, 101] on link "En Rotación" at bounding box center [551, 101] width 54 height 13
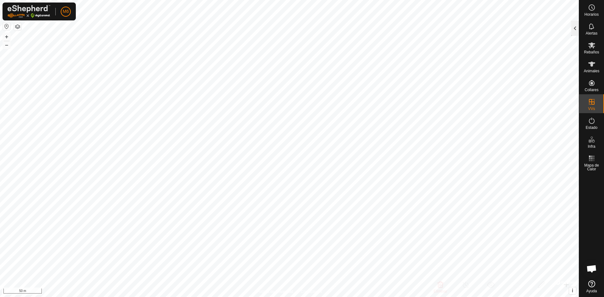
click at [292, 30] on div at bounding box center [575, 28] width 8 height 15
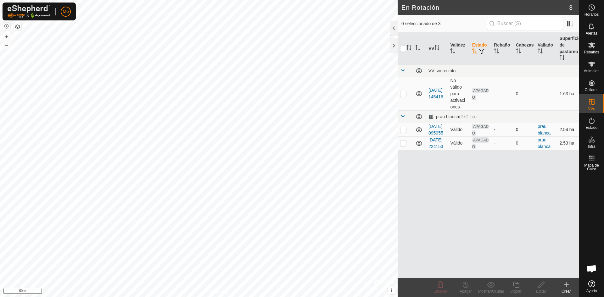
click at [292, 132] on p-checkbox at bounding box center [403, 129] width 6 height 5
click at [292, 131] on p-checkbox at bounding box center [403, 129] width 6 height 5
checkbox input "false"
click at [292, 46] on div at bounding box center [394, 45] width 8 height 15
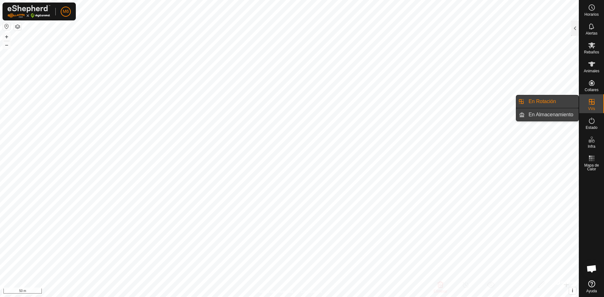
click at [292, 114] on link "En Almacenamiento" at bounding box center [551, 114] width 54 height 13
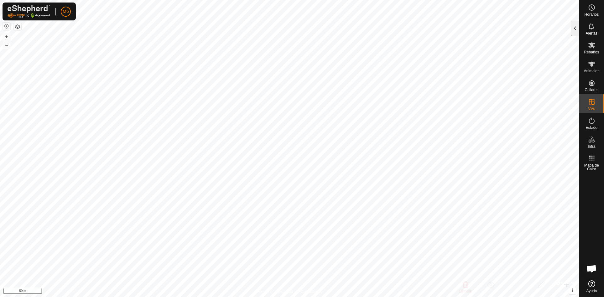
click at [292, 27] on div at bounding box center [575, 28] width 8 height 15
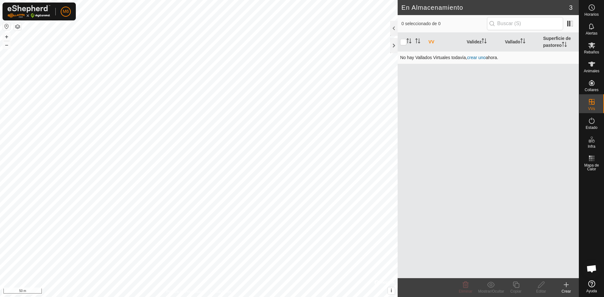
click at [292, 57] on link "crear uno" at bounding box center [476, 57] width 19 height 5
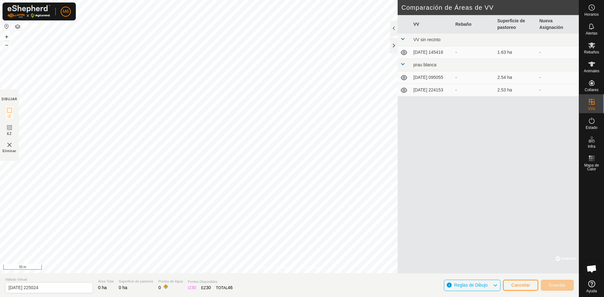
click at [292, 80] on icon at bounding box center [404, 78] width 8 height 8
click at [292, 80] on icon at bounding box center [403, 78] width 6 height 3
click at [292, 287] on span "Cancelar" at bounding box center [520, 285] width 19 height 5
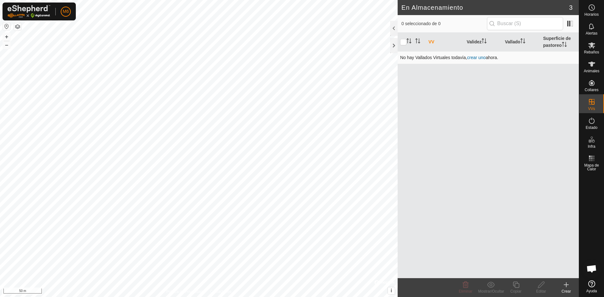
click at [292, 58] on link "crear uno" at bounding box center [476, 57] width 19 height 5
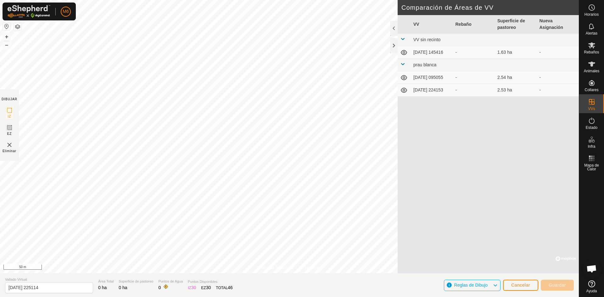
click at [292, 160] on div "VV Rebaño Superficie de pastoreo Nueva Asignación VV sin recinto 2025-09-16 145…" at bounding box center [487, 144] width 181 height 258
click at [292, 284] on span "Cancelar" at bounding box center [520, 285] width 19 height 5
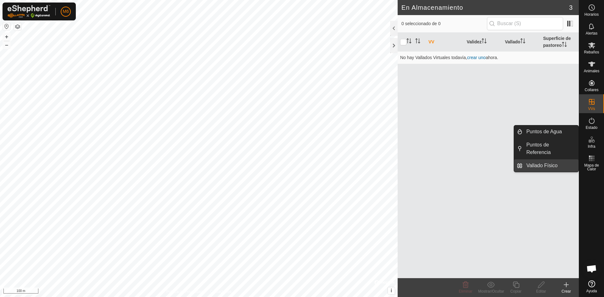
click at [292, 164] on link "Vallado Físico" at bounding box center [550, 165] width 56 height 13
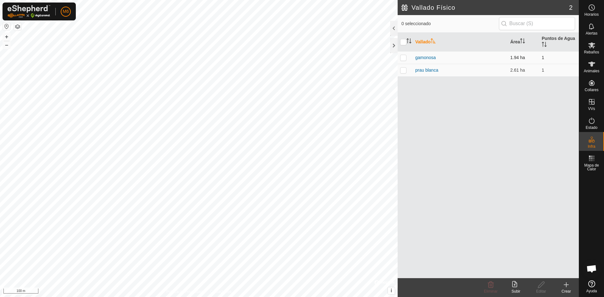
click at [292, 57] on p-checkbox at bounding box center [403, 57] width 6 height 5
click at [292, 285] on icon at bounding box center [491, 285] width 6 height 6
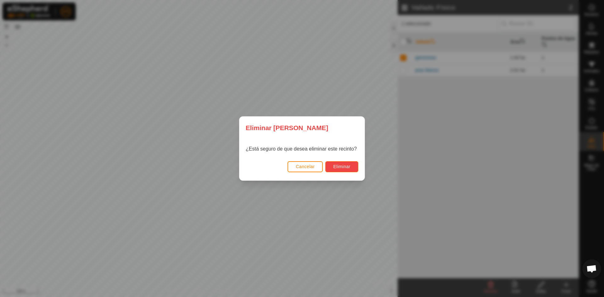
click at [292, 168] on span "Eliminar" at bounding box center [341, 166] width 17 height 5
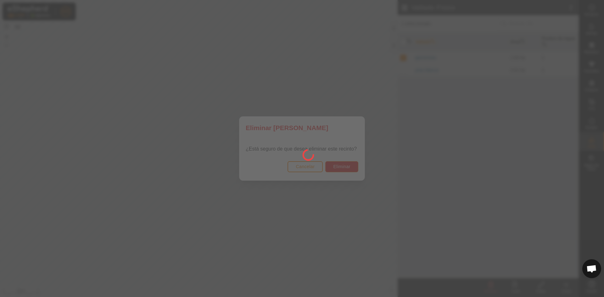
checkbox input "false"
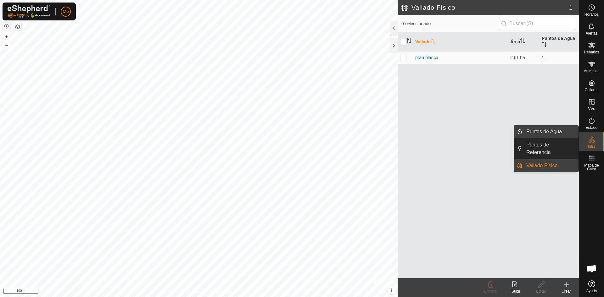
click at [292, 134] on link "Puntos de Agua" at bounding box center [550, 131] width 56 height 13
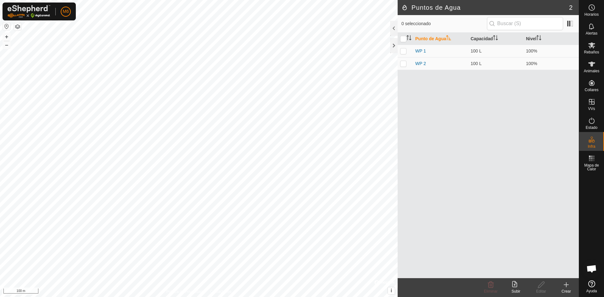
click at [292, 214] on div "Punto de Agua Capacidad Nivel WP 1 100 L 100% WP 2 100 L 100%" at bounding box center [487, 156] width 181 height 246
click at [292, 28] on div at bounding box center [394, 28] width 8 height 15
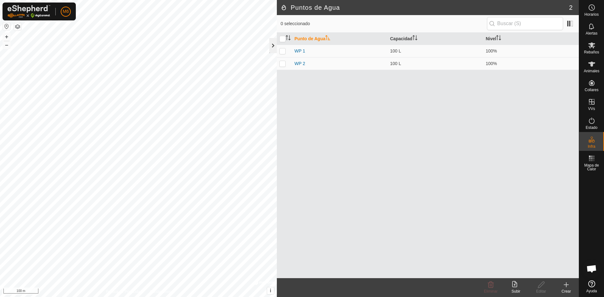
click at [273, 48] on div at bounding box center [273, 45] width 8 height 15
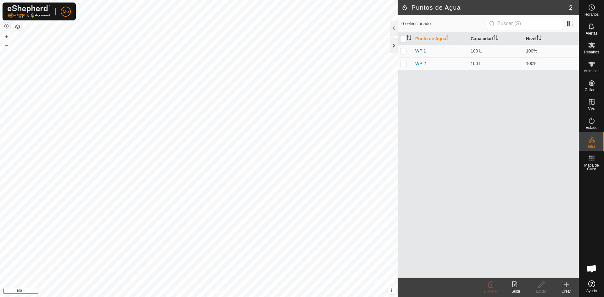
click at [292, 46] on div at bounding box center [394, 45] width 8 height 15
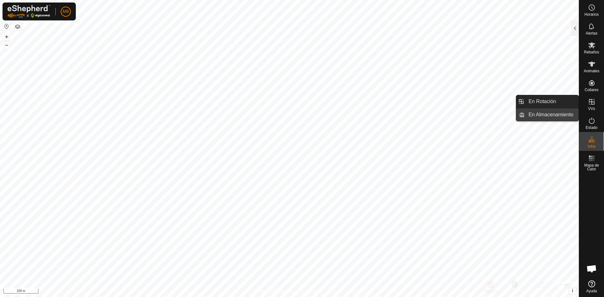
click at [292, 116] on link "En Almacenamiento" at bounding box center [551, 114] width 54 height 13
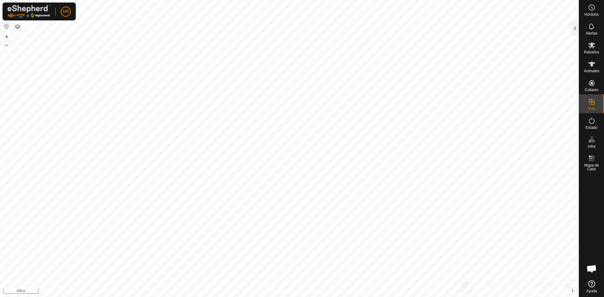
drag, startPoint x: 574, startPoint y: 27, endPoint x: 570, endPoint y: 30, distance: 4.1
click at [292, 28] on div at bounding box center [575, 28] width 8 height 15
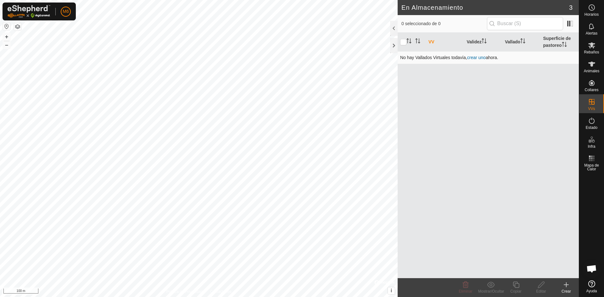
click at [292, 57] on link "crear uno" at bounding box center [476, 57] width 19 height 5
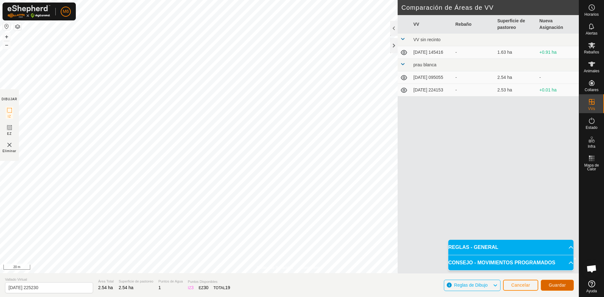
click at [292, 286] on span "Guardar" at bounding box center [556, 285] width 17 height 5
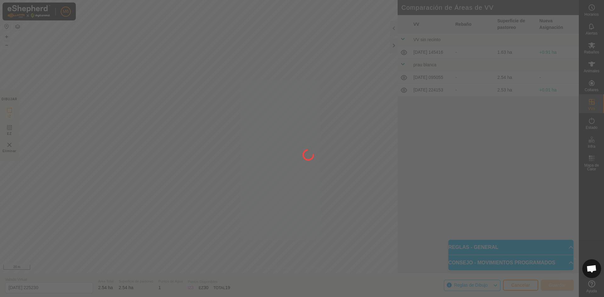
click at [292, 286] on div at bounding box center [302, 148] width 604 height 297
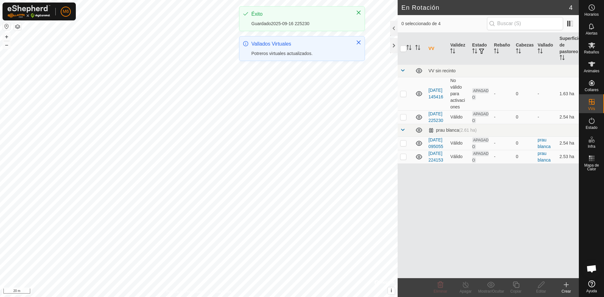
click at [292, 25] on div "Guardado2025-09-16 225230" at bounding box center [300, 23] width 98 height 7
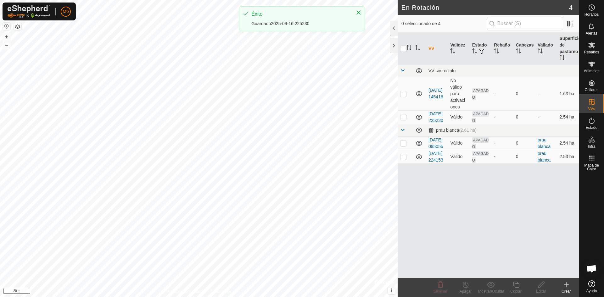
click at [292, 119] on icon at bounding box center [419, 117] width 6 height 5
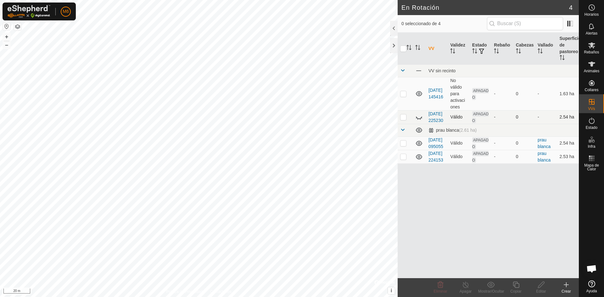
click at [292, 119] on p-checkbox at bounding box center [403, 116] width 6 height 5
click at [292, 134] on icon at bounding box center [419, 130] width 8 height 8
click at [292, 119] on p-checkbox at bounding box center [403, 116] width 6 height 5
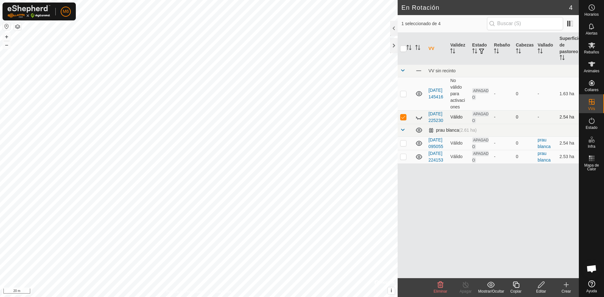
checkbox input "true"
click at [292, 288] on div "Crear" at bounding box center [565, 292] width 25 height 6
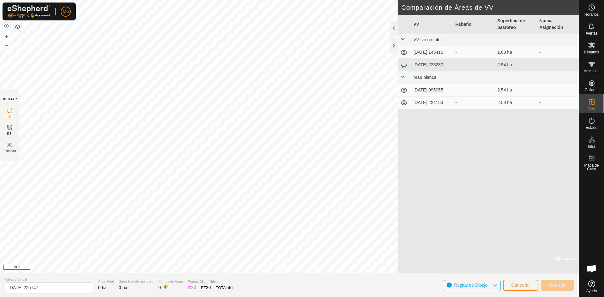
click at [292, 65] on icon at bounding box center [404, 65] width 8 height 8
click at [292, 30] on div at bounding box center [394, 28] width 8 height 15
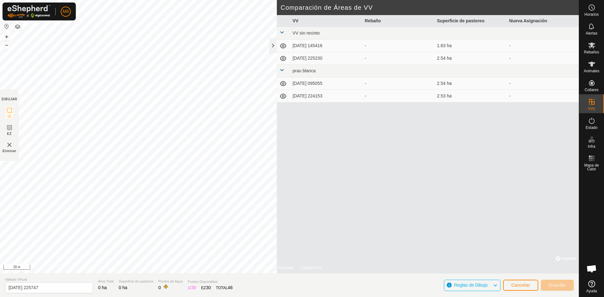
click at [292, 74] on td "prau blanca" at bounding box center [434, 71] width 289 height 13
click at [278, 69] on td at bounding box center [283, 71] width 13 height 13
click at [284, 70] on span at bounding box center [281, 70] width 5 height 5
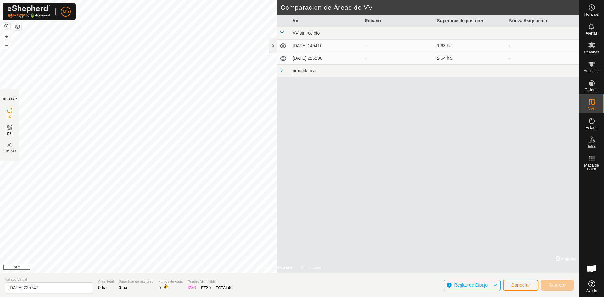
click at [283, 70] on span at bounding box center [281, 70] width 5 height 5
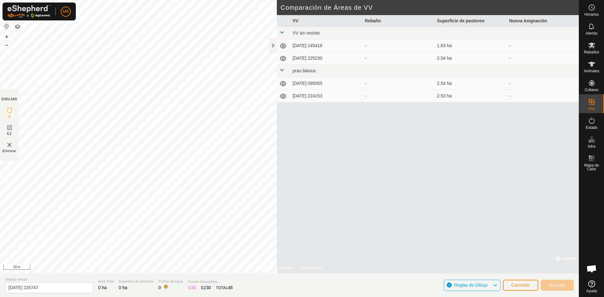
click at [283, 70] on span at bounding box center [281, 70] width 5 height 5
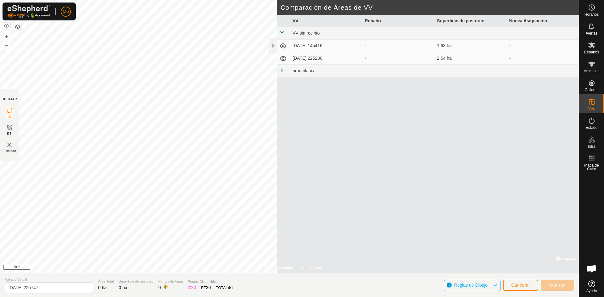
click at [283, 70] on span at bounding box center [281, 70] width 5 height 5
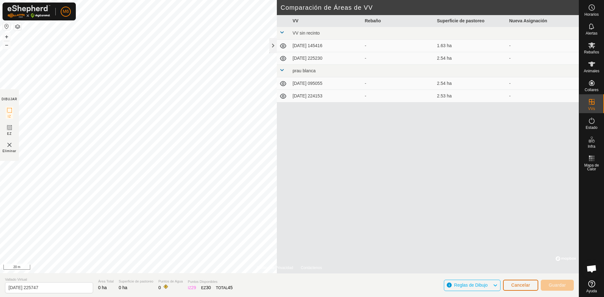
click at [292, 287] on span "Cancelar" at bounding box center [520, 285] width 19 height 5
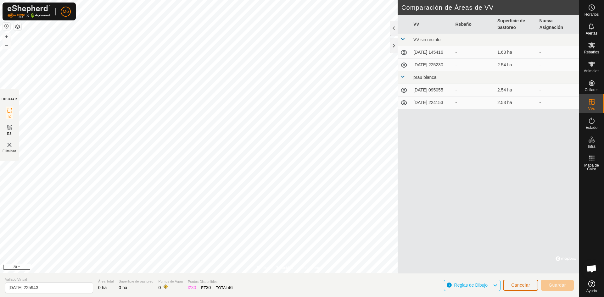
click at [292, 287] on span "Cancelar" at bounding box center [520, 285] width 19 height 5
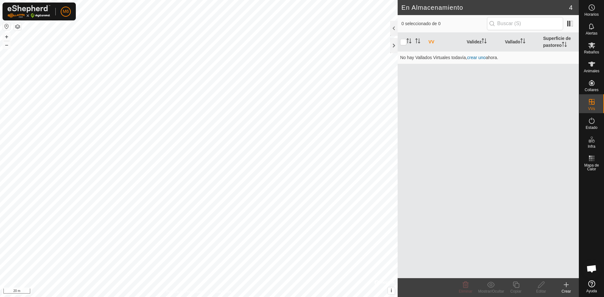
click at [292, 288] on div "Crear" at bounding box center [565, 292] width 25 height 6
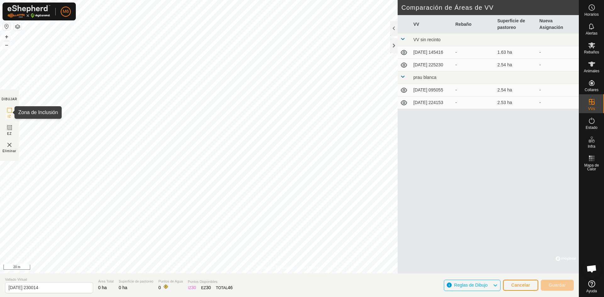
click at [10, 111] on icon at bounding box center [10, 111] width 8 height 8
click at [9, 112] on icon at bounding box center [10, 111] width 8 height 8
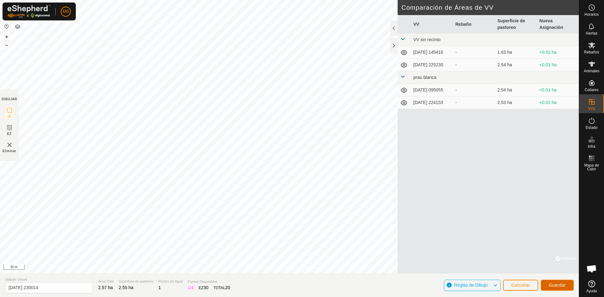
click at [292, 286] on span "Guardar" at bounding box center [556, 285] width 17 height 5
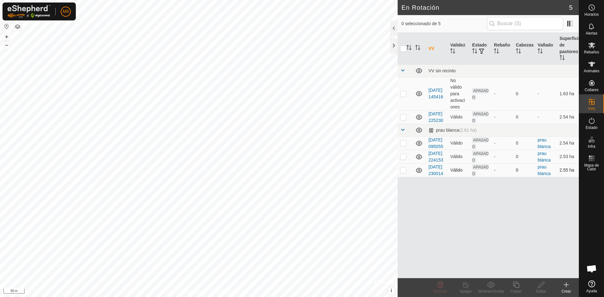
click at [292, 173] on p-checkbox at bounding box center [403, 170] width 6 height 5
click at [292, 177] on td at bounding box center [404, 170] width 15 height 14
checkbox input "false"
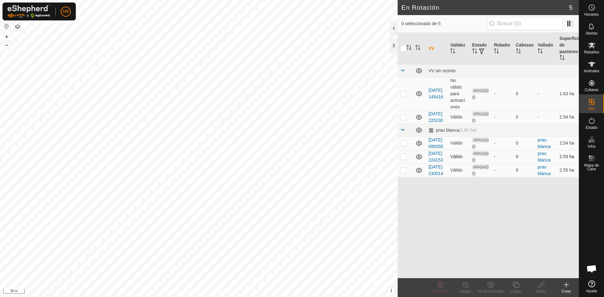
click at [292, 159] on p-checkbox at bounding box center [403, 156] width 6 height 5
click at [292, 285] on icon at bounding box center [440, 285] width 8 height 8
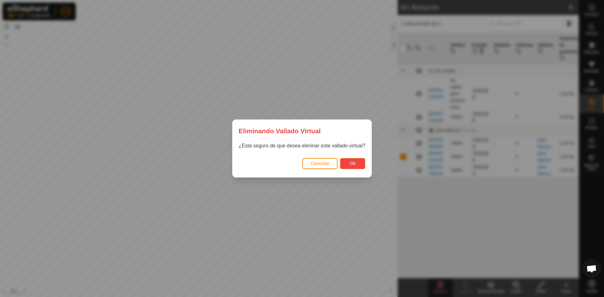
click at [292, 163] on button "Ok" at bounding box center [352, 163] width 25 height 11
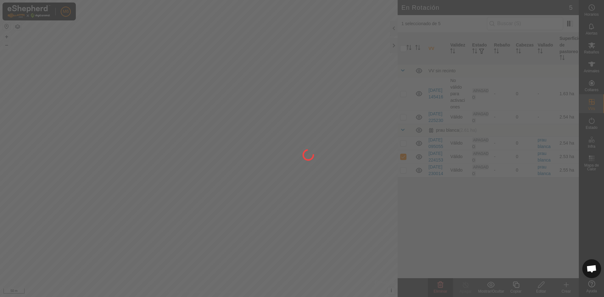
checkbox input "false"
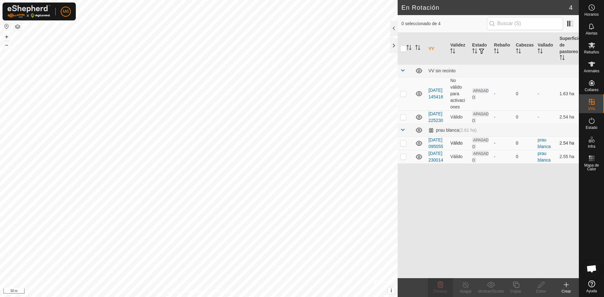
click at [292, 146] on p-checkbox at bounding box center [403, 143] width 6 height 5
click at [292, 285] on icon at bounding box center [440, 285] width 6 height 6
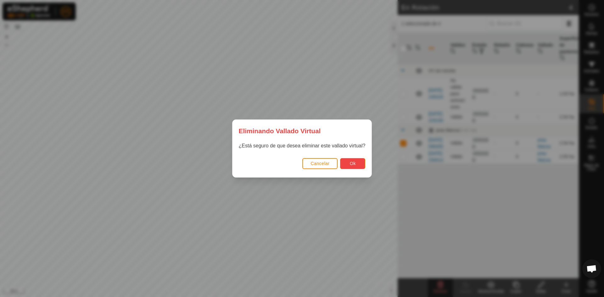
click at [292, 164] on button "Ok" at bounding box center [352, 163] width 25 height 11
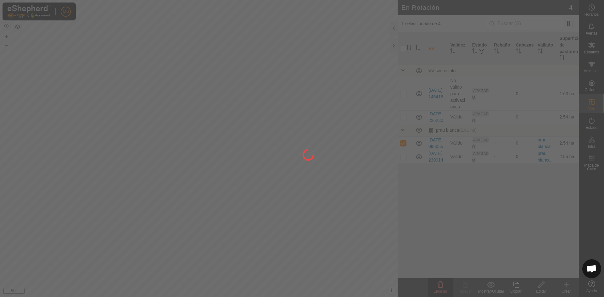
checkbox input "false"
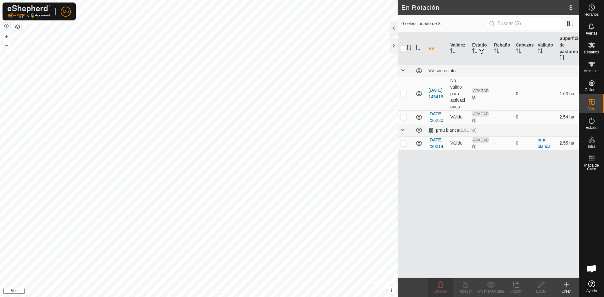
click at [292, 119] on p-checkbox at bounding box center [403, 116] width 6 height 5
click at [292, 288] on icon at bounding box center [440, 285] width 6 height 6
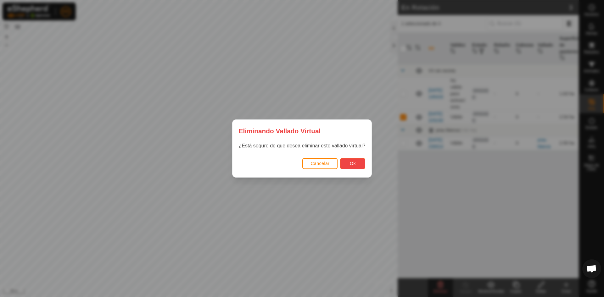
click at [292, 160] on button "Ok" at bounding box center [352, 163] width 25 height 11
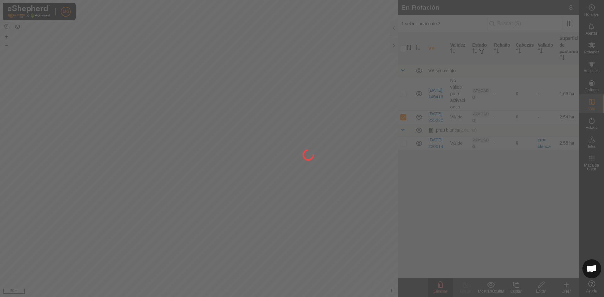
checkbox input "false"
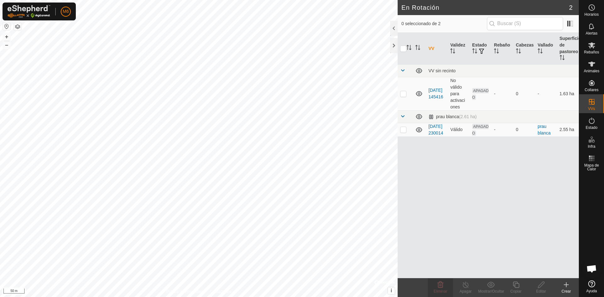
click at [292, 94] on p-checkbox at bounding box center [403, 93] width 6 height 5
click at [292, 286] on icon at bounding box center [440, 285] width 8 height 8
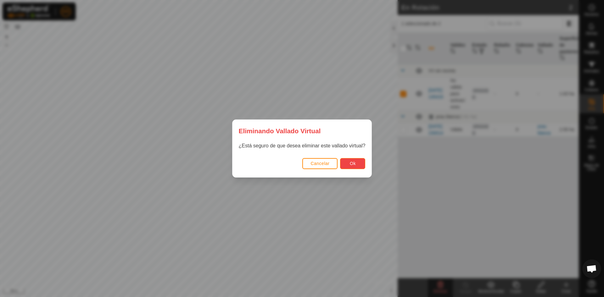
click at [292, 161] on button "Ok" at bounding box center [352, 163] width 25 height 11
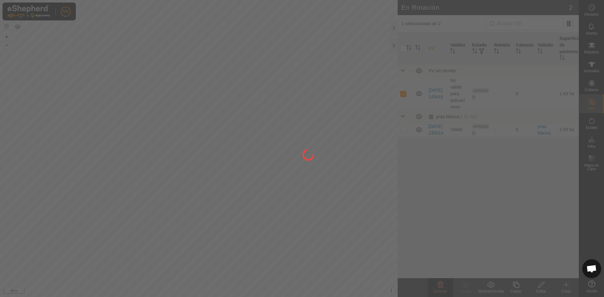
checkbox input "false"
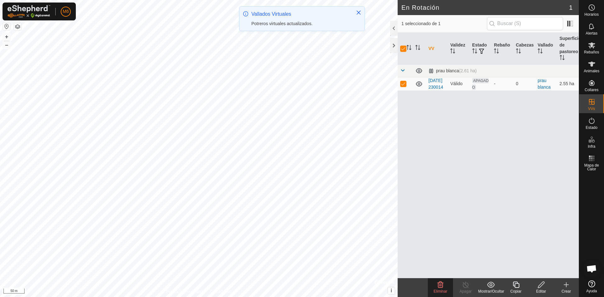
checkbox input "true"
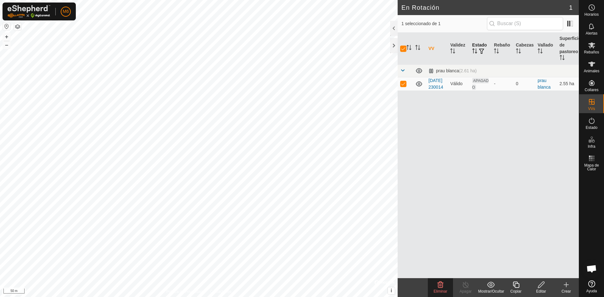
click at [292, 50] on span "button" at bounding box center [481, 51] width 5 height 5
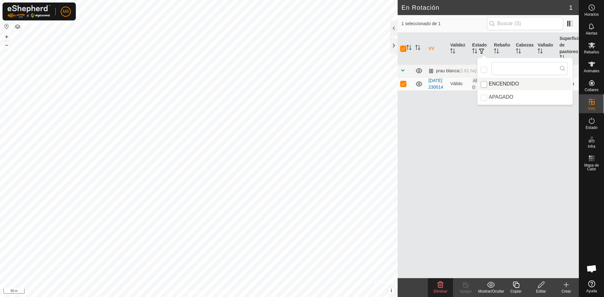
click at [292, 85] on input "ENCENDIDO" at bounding box center [483, 84] width 6 height 6
checkbox input "true"
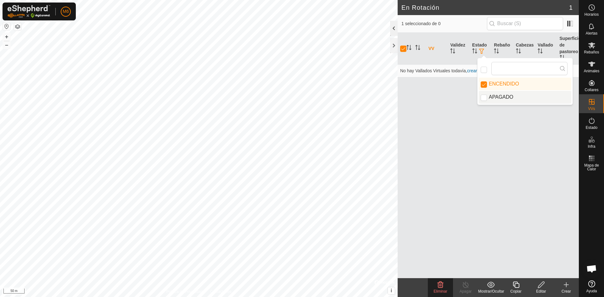
click at [292, 26] on div at bounding box center [394, 28] width 8 height 15
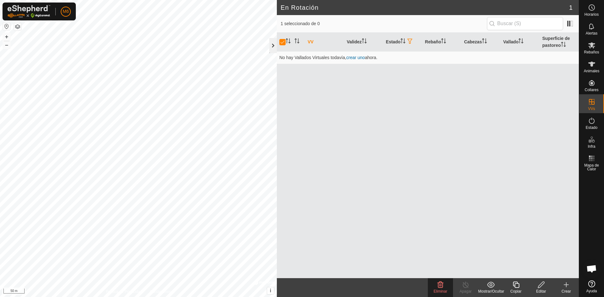
click at [273, 47] on div at bounding box center [273, 45] width 8 height 15
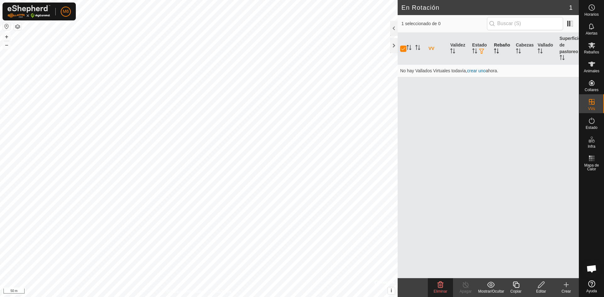
click at [292, 46] on th "Rebaño" at bounding box center [502, 49] width 22 height 32
click at [292, 46] on th "Cabezas" at bounding box center [524, 49] width 22 height 32
click at [292, 44] on th "Rebaño" at bounding box center [502, 49] width 22 height 32
click at [292, 46] on th "Validez" at bounding box center [458, 49] width 22 height 32
click at [292, 44] on div at bounding box center [394, 45] width 8 height 15
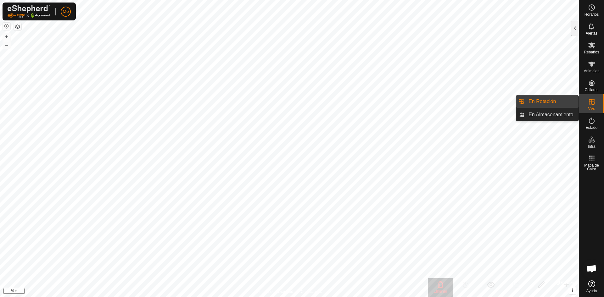
click at [292, 113] on link "En Almacenamiento" at bounding box center [551, 114] width 54 height 13
click at [292, 115] on link "En Almacenamiento" at bounding box center [551, 114] width 54 height 13
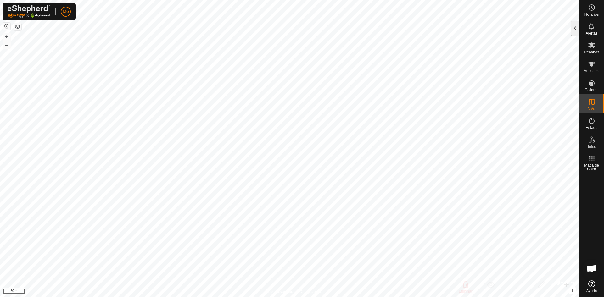
click at [292, 25] on div at bounding box center [575, 28] width 8 height 15
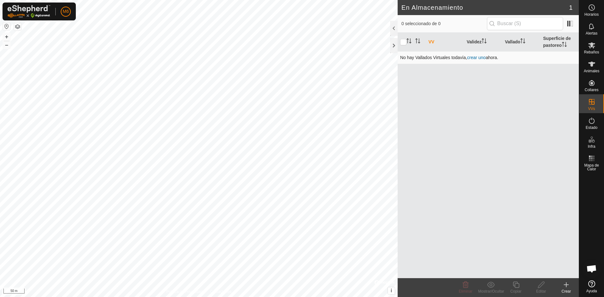
click at [292, 57] on link "crear uno" at bounding box center [476, 57] width 19 height 5
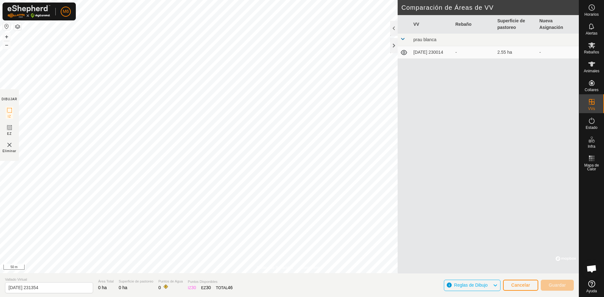
click at [292, 52] on icon at bounding box center [403, 52] width 6 height 5
click at [292, 52] on icon at bounding box center [404, 53] width 8 height 8
click at [292, 41] on span at bounding box center [402, 38] width 5 height 5
click at [292, 39] on span at bounding box center [402, 38] width 5 height 5
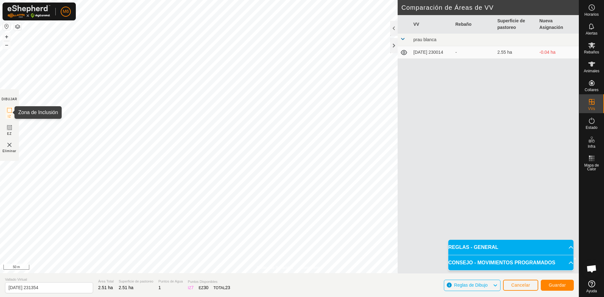
click at [10, 111] on icon at bounding box center [10, 111] width 8 height 8
click at [292, 288] on button "Guardar" at bounding box center [556, 285] width 33 height 11
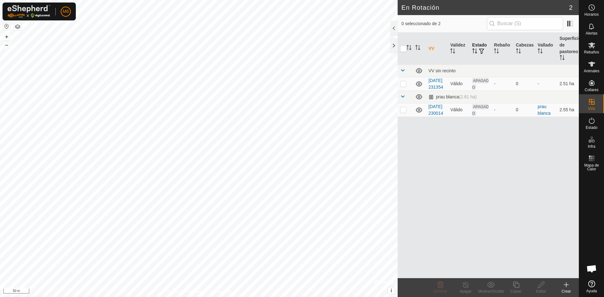
click at [292, 52] on span "button" at bounding box center [481, 51] width 5 height 5
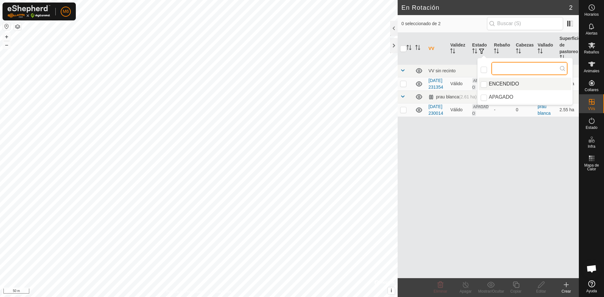
click at [292, 70] on input "text" at bounding box center [529, 68] width 76 height 13
type input "p"
click at [292, 85] on input "ENCENDIDO" at bounding box center [483, 84] width 6 height 6
checkbox input "true"
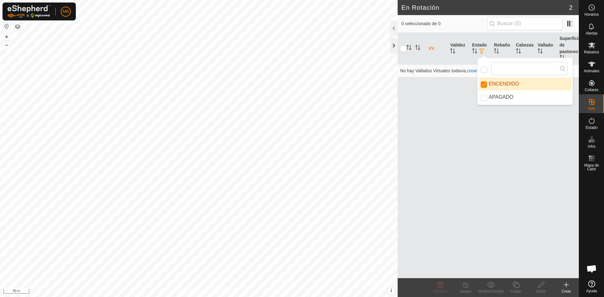
click at [292, 47] on div at bounding box center [394, 45] width 8 height 15
